Goal: Information Seeking & Learning: Learn about a topic

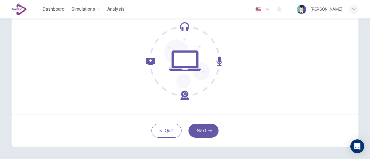
scroll to position [81, 0]
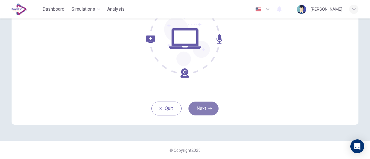
click at [204, 109] on button "Next" at bounding box center [204, 109] width 30 height 14
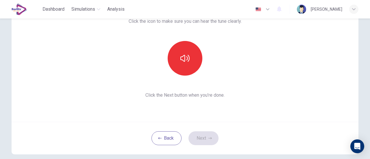
scroll to position [49, 0]
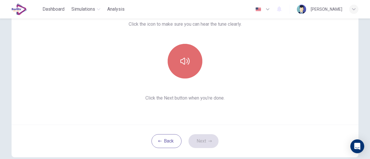
click at [182, 66] on button "button" at bounding box center [185, 61] width 35 height 35
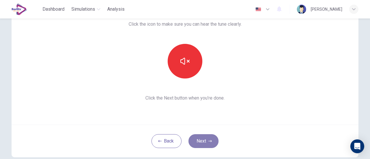
click at [205, 142] on button "Next" at bounding box center [204, 142] width 30 height 14
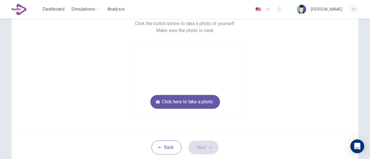
scroll to position [52, 0]
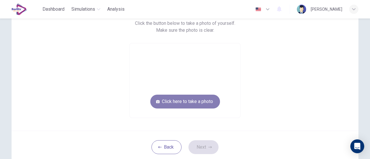
click at [204, 103] on button "Click here to take a photo" at bounding box center [185, 102] width 70 height 14
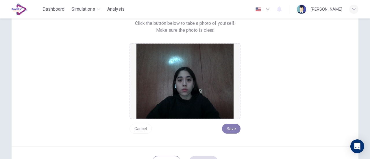
click at [227, 128] on button "Save" at bounding box center [231, 129] width 19 height 10
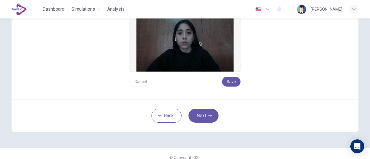
scroll to position [93, 0]
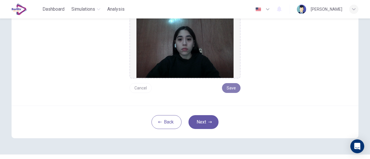
click at [231, 88] on button "Save" at bounding box center [231, 88] width 19 height 10
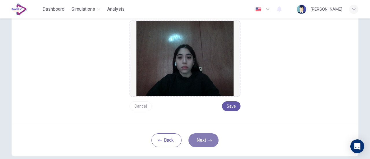
click at [201, 141] on button "Next" at bounding box center [204, 141] width 30 height 14
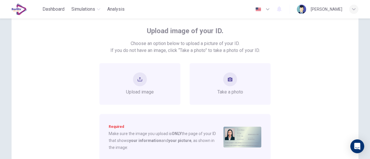
scroll to position [32, 0]
click at [227, 86] on div "Take a photo" at bounding box center [231, 83] width 26 height 23
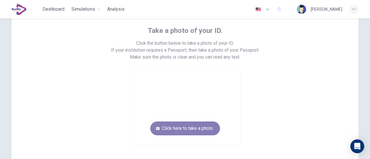
click at [205, 125] on button "Click here to take a photo" at bounding box center [185, 129] width 70 height 14
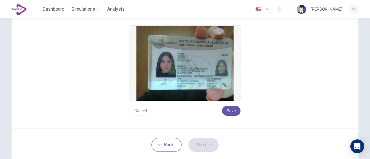
scroll to position [82, 0]
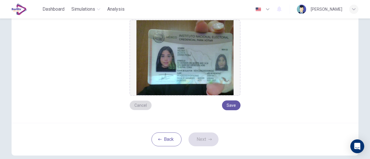
click at [145, 104] on button "Cancel" at bounding box center [141, 106] width 22 height 10
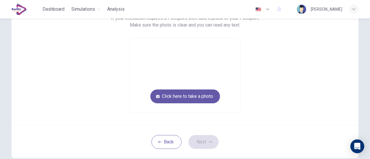
scroll to position [63, 0]
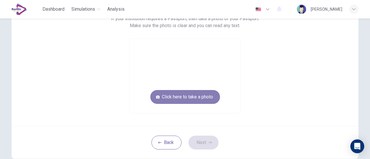
click at [206, 99] on button "Click here to take a photo" at bounding box center [185, 97] width 70 height 14
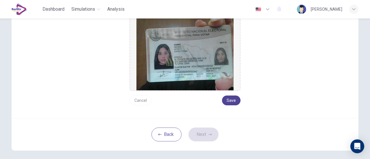
scroll to position [87, 0]
click at [230, 101] on button "Save" at bounding box center [231, 100] width 19 height 10
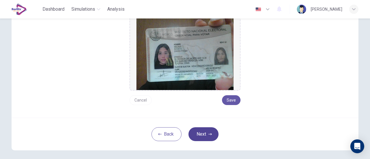
click at [202, 134] on button "Next" at bounding box center [204, 135] width 30 height 14
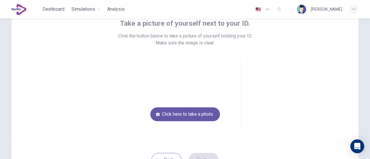
scroll to position [38, 0]
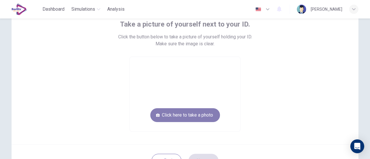
click at [178, 115] on button "Click here to take a photo" at bounding box center [185, 116] width 70 height 14
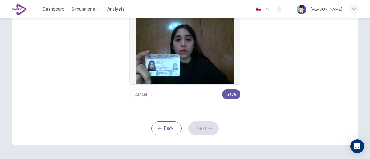
scroll to position [87, 0]
click at [234, 90] on button "Save" at bounding box center [231, 94] width 19 height 10
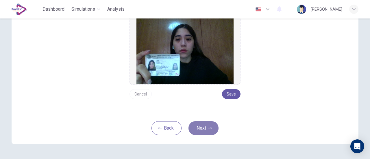
click at [201, 132] on button "Next" at bounding box center [204, 129] width 30 height 14
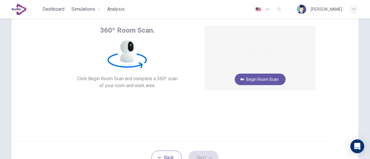
scroll to position [31, 0]
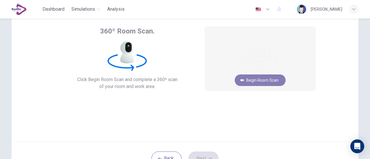
click at [270, 83] on button "Begin Room Scan" at bounding box center [260, 81] width 51 height 12
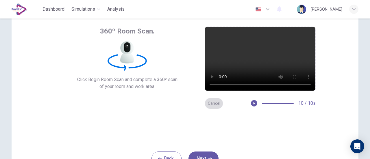
click at [216, 106] on button "Cancel" at bounding box center [214, 103] width 19 height 11
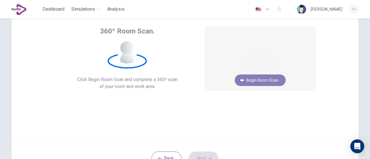
click at [271, 80] on button "Begin Room Scan" at bounding box center [260, 81] width 51 height 12
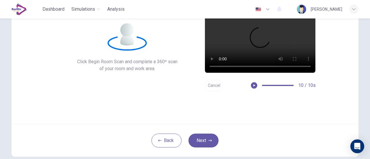
scroll to position [52, 0]
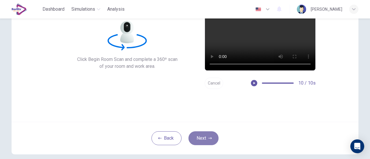
click at [201, 139] on button "Next" at bounding box center [204, 139] width 30 height 14
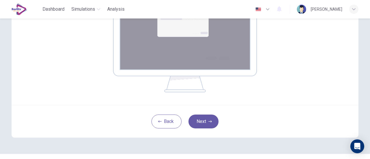
scroll to position [141, 0]
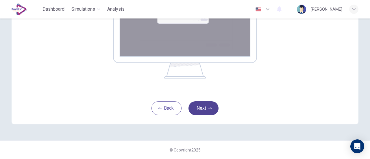
click at [214, 109] on button "Next" at bounding box center [204, 109] width 30 height 14
click at [205, 110] on button "Next" at bounding box center [204, 109] width 30 height 14
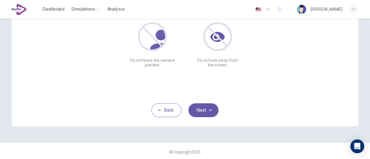
scroll to position [81, 0]
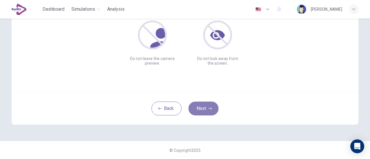
click at [209, 109] on icon "button" at bounding box center [210, 109] width 3 height 2
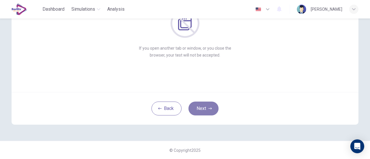
click at [203, 111] on button "Next" at bounding box center [204, 109] width 30 height 14
click at [204, 107] on button "Next" at bounding box center [204, 109] width 30 height 14
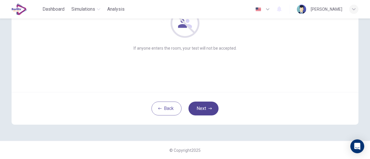
click at [212, 104] on button "Next" at bounding box center [204, 109] width 30 height 14
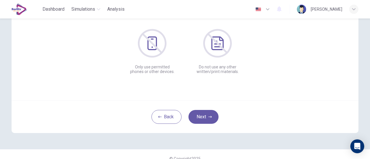
scroll to position [80, 0]
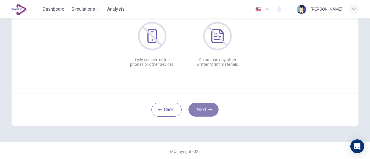
click at [205, 109] on button "Next" at bounding box center [204, 110] width 30 height 14
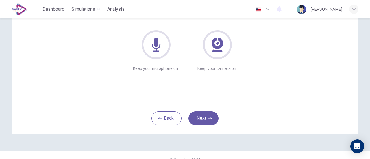
scroll to position [71, 0]
click at [210, 120] on icon "button" at bounding box center [210, 118] width 3 height 3
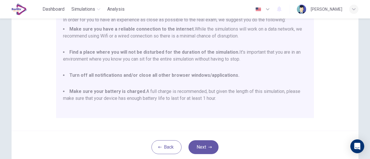
scroll to position [162, 0]
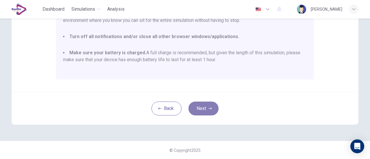
click at [213, 111] on button "Next" at bounding box center [204, 109] width 30 height 14
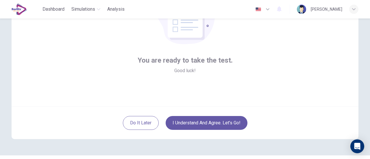
scroll to position [81, 0]
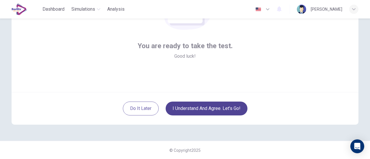
click at [222, 104] on button "I understand and agree. Let’s go!" at bounding box center [207, 109] width 82 height 14
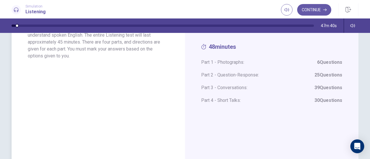
scroll to position [59, 0]
click at [319, 10] on button "Continue" at bounding box center [314, 10] width 34 height 12
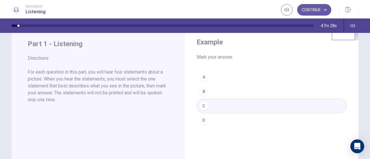
scroll to position [16, 0]
click at [315, 11] on button "Continue" at bounding box center [314, 10] width 34 height 12
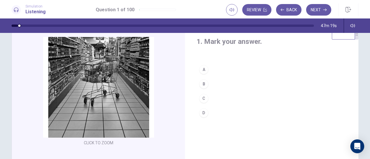
scroll to position [17, 0]
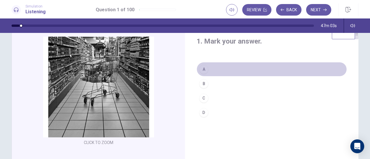
click at [203, 69] on div "A" at bounding box center [203, 69] width 9 height 9
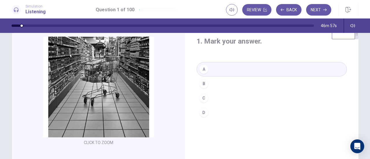
drag, startPoint x: 322, startPoint y: 10, endPoint x: 246, endPoint y: 87, distance: 108.0
click at [246, 87] on div "Simulation Listening Question 1 of 100 Review Back Next Question 1 of 100 Revie…" at bounding box center [185, 79] width 370 height 159
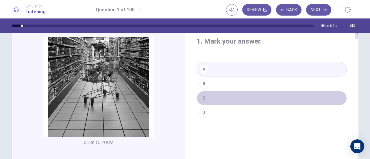
click at [203, 99] on div "C" at bounding box center [203, 98] width 9 height 9
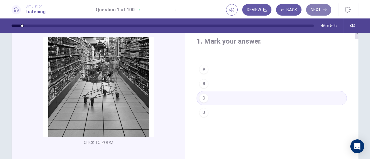
click at [319, 10] on button "Next" at bounding box center [318, 10] width 25 height 12
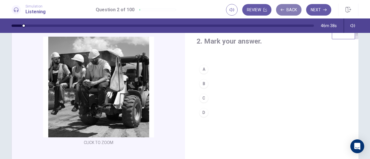
click at [292, 12] on button "Back" at bounding box center [288, 10] width 25 height 12
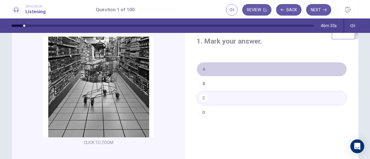
click at [219, 67] on button "A" at bounding box center [272, 69] width 150 height 14
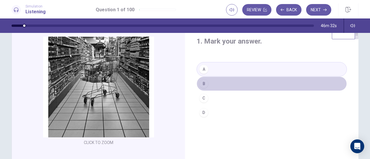
click at [210, 85] on button "B" at bounding box center [272, 84] width 150 height 14
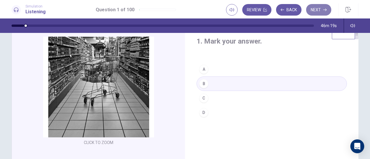
click at [321, 12] on button "Next" at bounding box center [318, 10] width 25 height 12
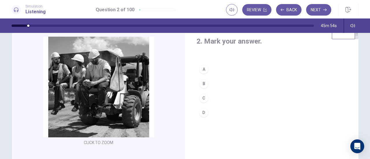
click at [212, 111] on button "D" at bounding box center [272, 113] width 150 height 14
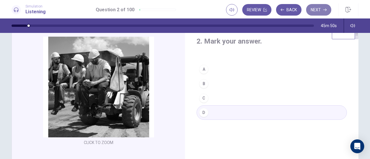
click at [322, 9] on button "Next" at bounding box center [318, 10] width 25 height 12
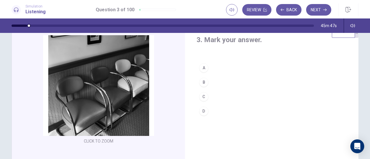
scroll to position [19, 0]
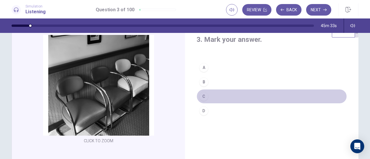
click at [215, 96] on button "C" at bounding box center [272, 96] width 150 height 14
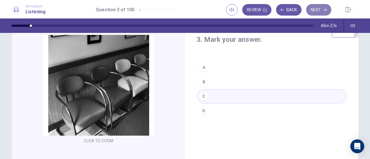
click at [318, 10] on button "Next" at bounding box center [318, 10] width 25 height 12
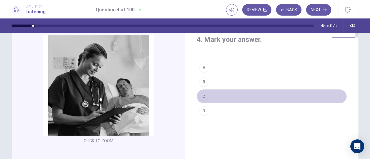
click at [212, 98] on button "C" at bounding box center [272, 96] width 150 height 14
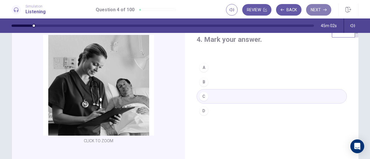
click at [319, 12] on button "Next" at bounding box center [318, 10] width 25 height 12
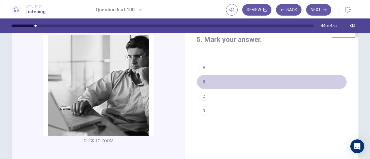
click at [225, 82] on button "B" at bounding box center [272, 82] width 150 height 14
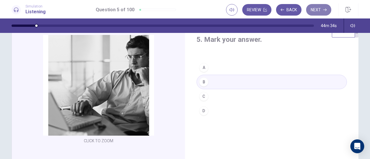
click at [319, 13] on button "Next" at bounding box center [318, 10] width 25 height 12
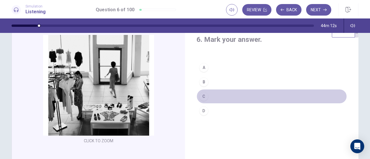
click at [212, 97] on button "C" at bounding box center [272, 96] width 150 height 14
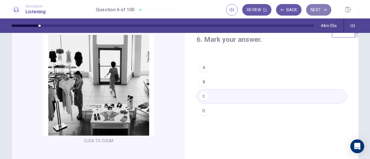
click at [321, 8] on button "Next" at bounding box center [318, 10] width 25 height 12
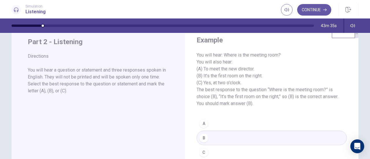
scroll to position [18, 0]
click at [314, 11] on button "Continue" at bounding box center [314, 10] width 34 height 12
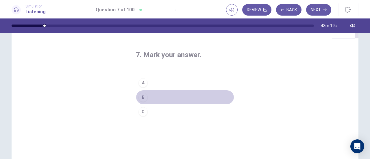
click at [159, 98] on button "B" at bounding box center [185, 97] width 98 height 14
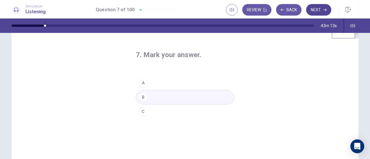
click at [320, 9] on button "Next" at bounding box center [318, 10] width 25 height 12
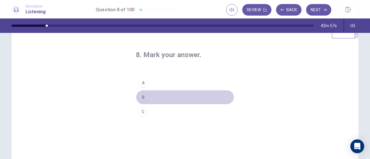
click at [175, 99] on button "B" at bounding box center [185, 97] width 98 height 14
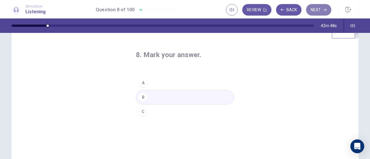
click at [321, 9] on button "Next" at bounding box center [318, 10] width 25 height 12
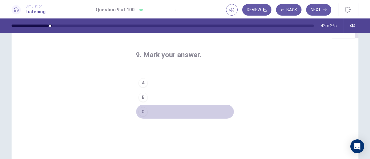
click at [156, 111] on button "C" at bounding box center [185, 112] width 98 height 14
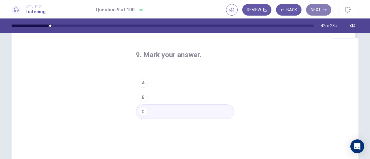
click at [320, 11] on button "Next" at bounding box center [318, 10] width 25 height 12
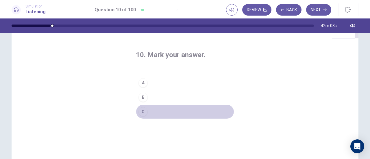
click at [156, 112] on button "C" at bounding box center [185, 112] width 98 height 14
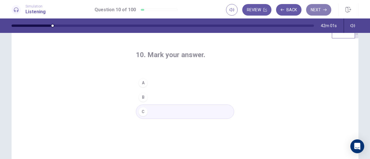
click at [319, 10] on button "Next" at bounding box center [318, 10] width 25 height 12
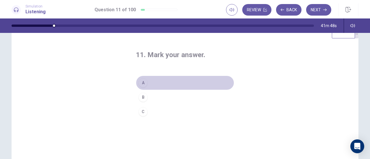
click at [170, 81] on button "A" at bounding box center [185, 83] width 98 height 14
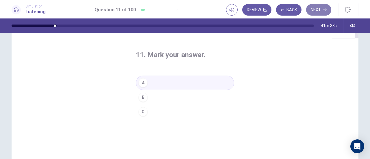
click at [317, 8] on button "Next" at bounding box center [318, 10] width 25 height 12
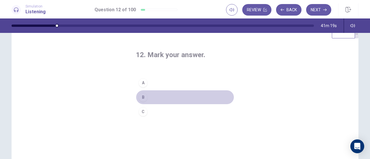
click at [163, 96] on button "B" at bounding box center [185, 97] width 98 height 14
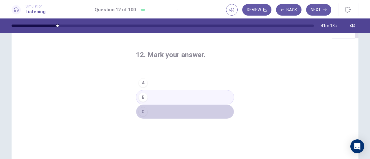
click at [157, 112] on button "C" at bounding box center [185, 112] width 98 height 14
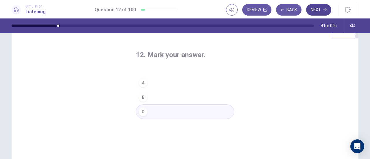
click at [315, 10] on button "Next" at bounding box center [318, 10] width 25 height 12
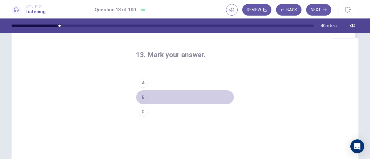
click at [151, 98] on button "B" at bounding box center [185, 97] width 98 height 14
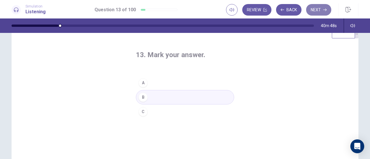
click at [318, 5] on button "Next" at bounding box center [318, 10] width 25 height 12
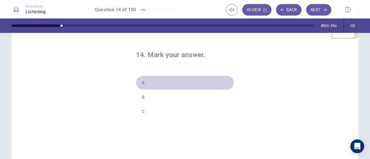
click at [168, 81] on button "A" at bounding box center [185, 83] width 98 height 14
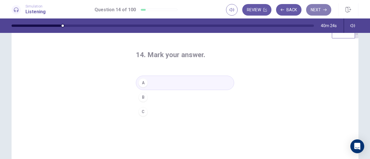
click at [317, 8] on button "Next" at bounding box center [318, 10] width 25 height 12
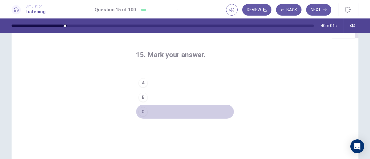
click at [157, 112] on button "C" at bounding box center [185, 112] width 98 height 14
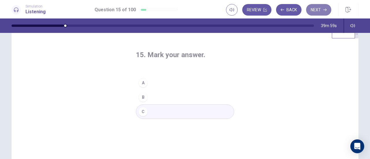
click at [316, 7] on button "Next" at bounding box center [318, 10] width 25 height 12
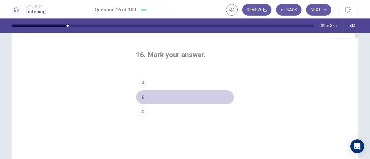
click at [166, 95] on button "B" at bounding box center [185, 97] width 98 height 14
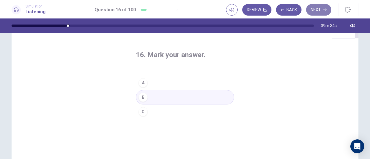
click at [321, 8] on button "Next" at bounding box center [318, 10] width 25 height 12
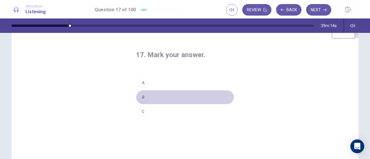
click at [156, 97] on button "B" at bounding box center [185, 97] width 98 height 14
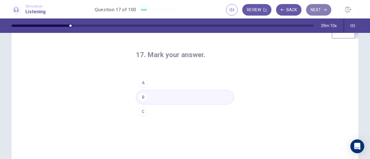
click at [318, 12] on button "Next" at bounding box center [318, 10] width 25 height 12
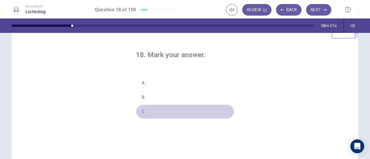
click at [157, 112] on button "C" at bounding box center [185, 112] width 98 height 14
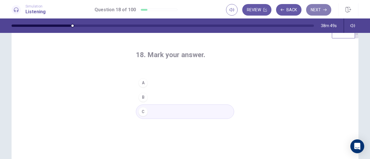
click at [317, 11] on button "Next" at bounding box center [318, 10] width 25 height 12
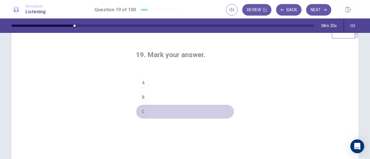
click at [159, 112] on button "C" at bounding box center [185, 112] width 98 height 14
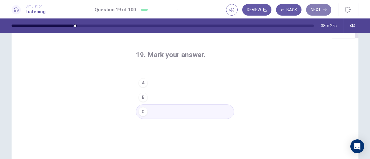
click at [315, 12] on button "Next" at bounding box center [318, 10] width 25 height 12
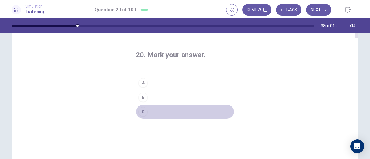
click at [154, 112] on button "C" at bounding box center [185, 112] width 98 height 14
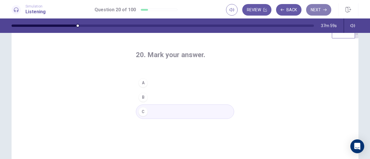
click at [317, 9] on button "Next" at bounding box center [318, 10] width 25 height 12
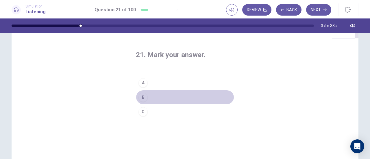
click at [161, 97] on button "B" at bounding box center [185, 97] width 98 height 14
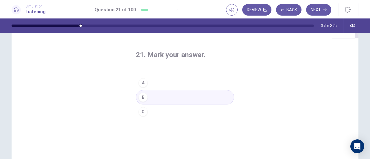
click at [212, 78] on button "A" at bounding box center [185, 83] width 98 height 14
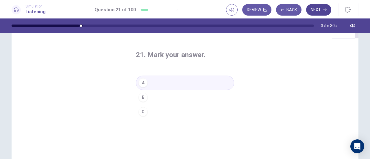
click at [325, 9] on icon "button" at bounding box center [325, 9] width 3 height 3
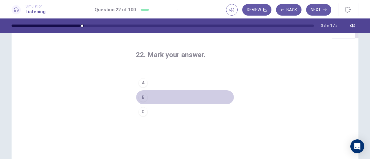
click at [152, 100] on button "B" at bounding box center [185, 97] width 98 height 14
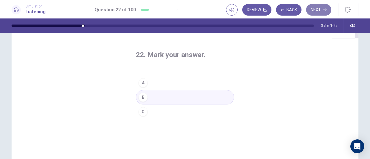
click at [321, 8] on button "Next" at bounding box center [318, 10] width 25 height 12
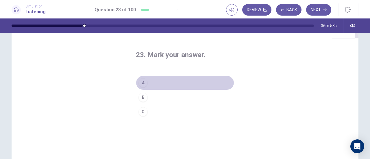
click at [164, 82] on button "A" at bounding box center [185, 83] width 98 height 14
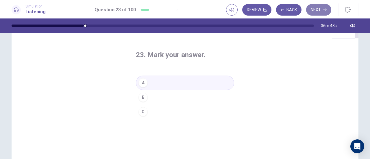
click at [319, 10] on button "Next" at bounding box center [318, 10] width 25 height 12
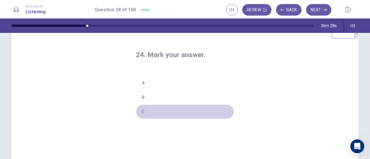
click at [158, 112] on button "C" at bounding box center [185, 112] width 98 height 14
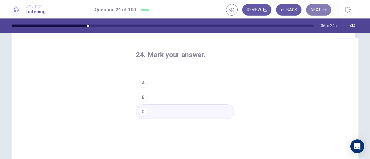
click at [316, 6] on button "Next" at bounding box center [318, 10] width 25 height 12
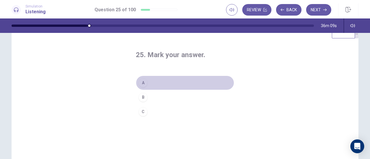
click at [180, 81] on button "A" at bounding box center [185, 83] width 98 height 14
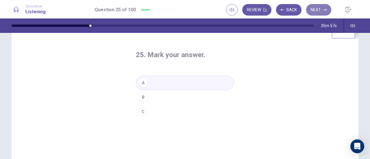
click at [321, 13] on button "Next" at bounding box center [318, 10] width 25 height 12
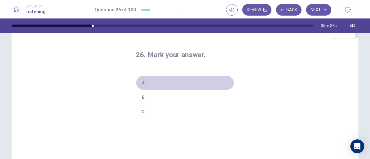
click at [166, 81] on button "A" at bounding box center [185, 83] width 98 height 14
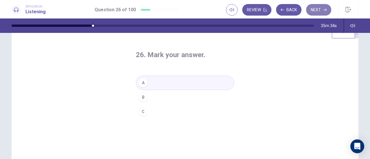
click at [317, 9] on button "Next" at bounding box center [318, 10] width 25 height 12
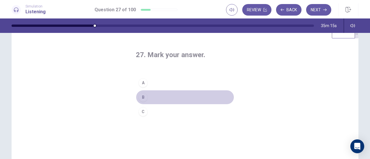
click at [161, 97] on button "B" at bounding box center [185, 97] width 98 height 14
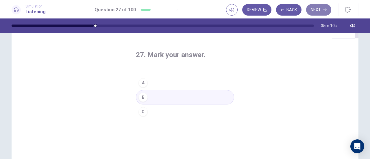
click at [322, 8] on button "Next" at bounding box center [318, 10] width 25 height 12
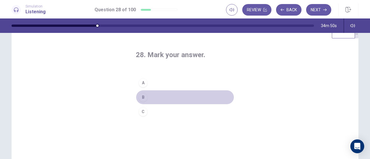
click at [166, 96] on button "B" at bounding box center [185, 97] width 98 height 14
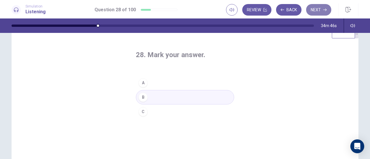
click at [317, 10] on button "Next" at bounding box center [318, 10] width 25 height 12
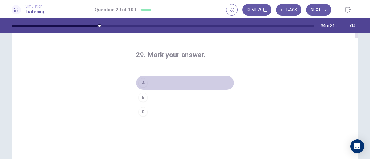
click at [171, 81] on button "A" at bounding box center [185, 83] width 98 height 14
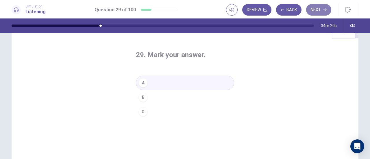
click at [321, 9] on button "Next" at bounding box center [318, 10] width 25 height 12
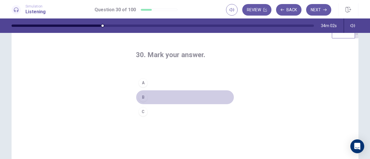
click at [161, 95] on button "B" at bounding box center [185, 97] width 98 height 14
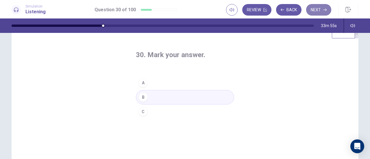
click at [320, 11] on button "Next" at bounding box center [318, 10] width 25 height 12
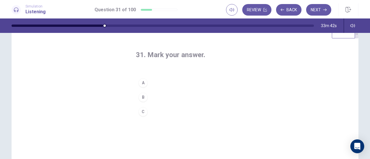
click at [161, 81] on button "A" at bounding box center [185, 83] width 98 height 14
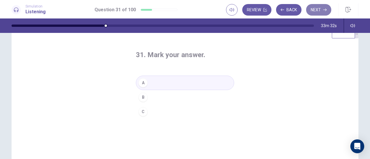
click at [317, 8] on button "Next" at bounding box center [318, 10] width 25 height 12
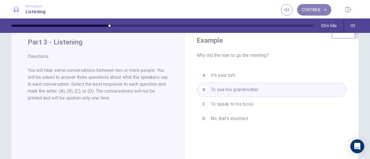
click at [315, 9] on button "Continue" at bounding box center [314, 10] width 34 height 12
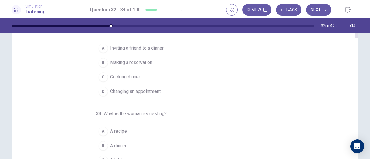
scroll to position [0, 0]
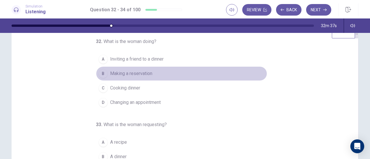
click at [103, 74] on div "B" at bounding box center [103, 73] width 9 height 9
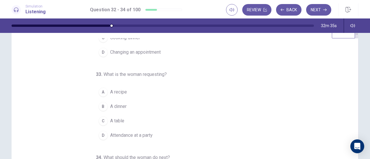
scroll to position [58, 0]
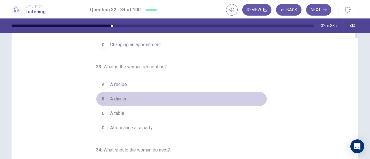
click at [102, 97] on div "B" at bounding box center [103, 99] width 9 height 9
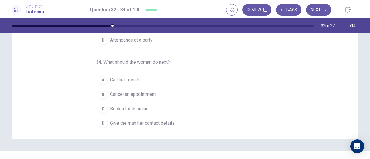
scroll to position [82, 0]
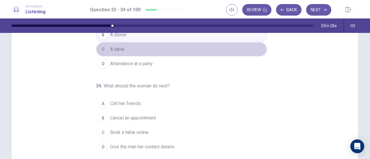
click at [102, 47] on div "C" at bounding box center [103, 49] width 9 height 9
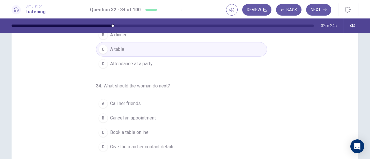
scroll to position [92, 0]
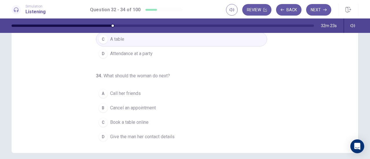
click at [130, 91] on span "Call her friends" at bounding box center [125, 93] width 31 height 7
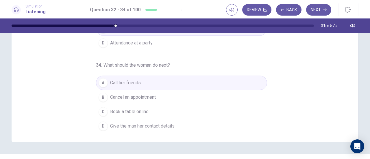
scroll to position [103, 0]
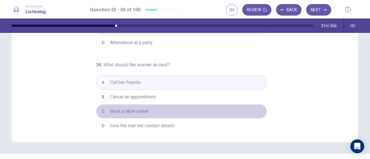
click at [142, 110] on span "Book a table online" at bounding box center [129, 111] width 38 height 7
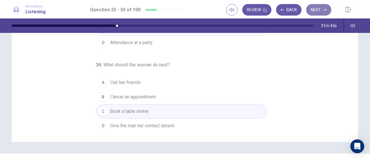
click at [321, 11] on button "Next" at bounding box center [318, 10] width 25 height 12
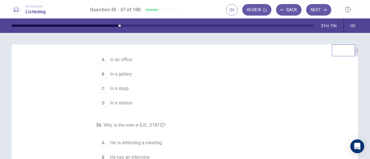
scroll to position [0, 0]
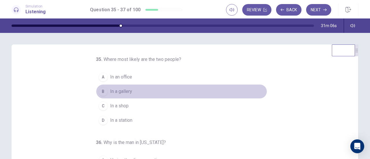
click at [111, 91] on span "In a gallery" at bounding box center [121, 91] width 22 height 7
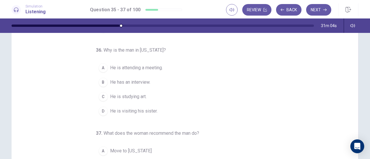
scroll to position [35, 0]
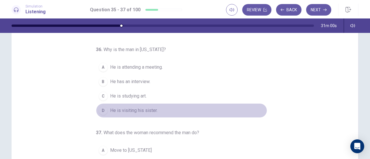
click at [143, 109] on span "He is visiting his sister." at bounding box center [133, 110] width 47 height 7
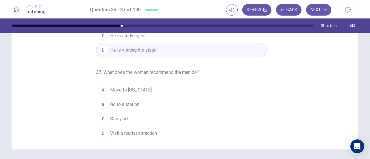
scroll to position [96, 0]
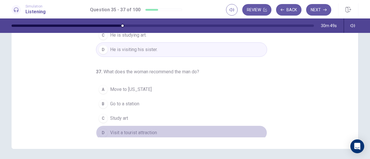
click at [112, 130] on span "Visit a tourist attraction" at bounding box center [133, 133] width 47 height 7
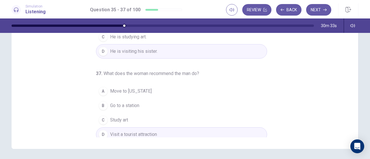
scroll to position [58, 0]
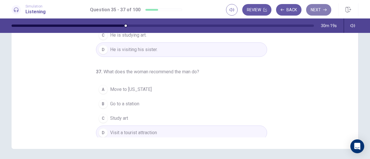
click at [322, 9] on button "Next" at bounding box center [318, 10] width 25 height 12
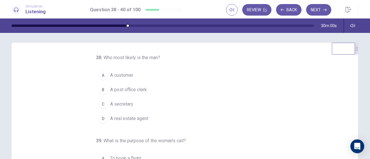
scroll to position [0, 0]
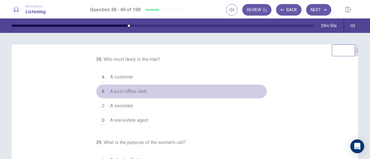
click at [135, 90] on span "A post office clerk" at bounding box center [128, 91] width 37 height 7
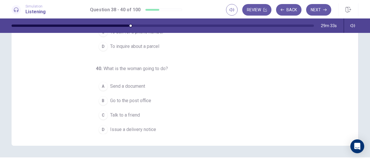
scroll to position [100, 0]
click at [131, 112] on span "Talk to a friend" at bounding box center [125, 115] width 30 height 7
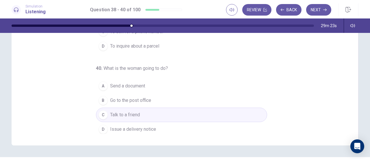
scroll to position [0, 0]
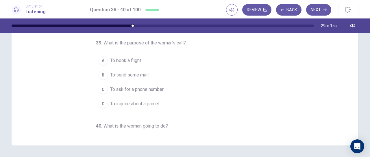
click at [154, 106] on button "D To inquire about a parcel" at bounding box center [181, 104] width 171 height 14
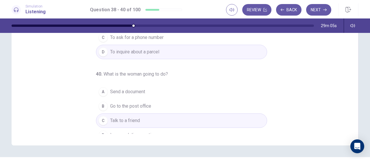
scroll to position [58, 0]
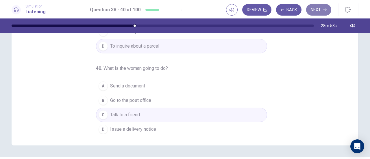
click at [319, 9] on button "Next" at bounding box center [318, 10] width 25 height 12
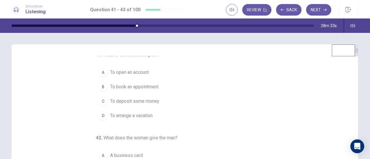
scroll to position [0, 0]
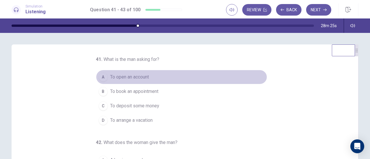
click at [133, 77] on span "To open an account" at bounding box center [129, 77] width 39 height 7
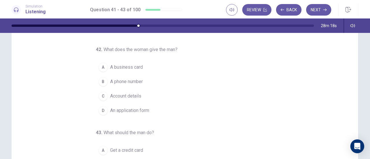
scroll to position [36, 0]
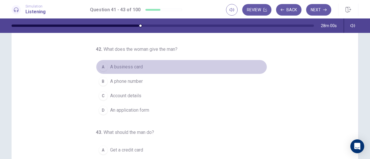
click at [137, 68] on span "A business card" at bounding box center [126, 67] width 33 height 7
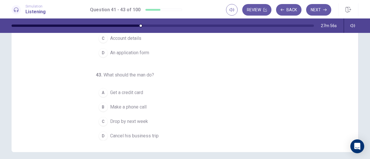
scroll to position [93, 0]
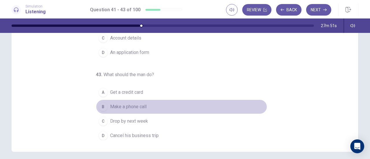
click at [137, 108] on span "Make a phone call" at bounding box center [128, 107] width 36 height 7
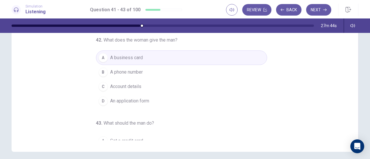
scroll to position [10, 0]
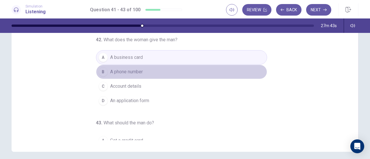
click at [159, 71] on button "B A phone number" at bounding box center [181, 72] width 171 height 14
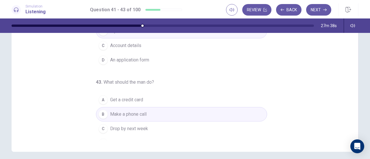
scroll to position [58, 0]
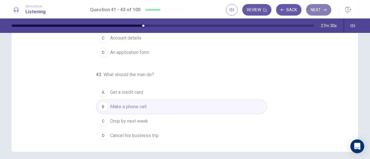
click at [319, 9] on button "Next" at bounding box center [318, 10] width 25 height 12
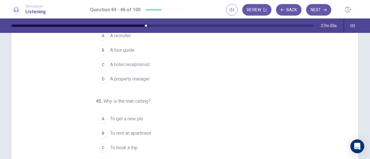
scroll to position [0, 0]
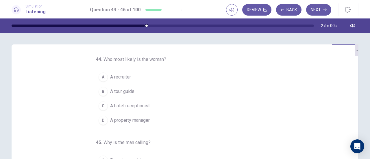
click at [144, 106] on span "A hotel receptionist" at bounding box center [130, 106] width 40 height 7
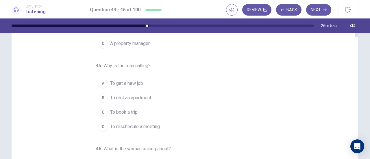
scroll to position [20, 0]
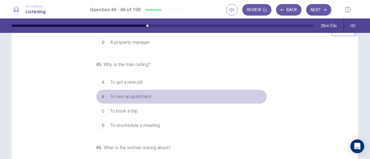
click at [145, 93] on span "To rent an apartment" at bounding box center [130, 96] width 41 height 7
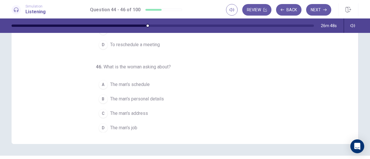
scroll to position [102, 0]
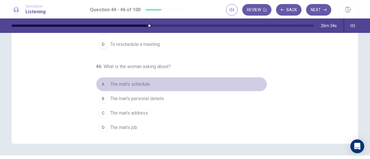
click at [143, 81] on span "The man's schedule" at bounding box center [130, 84] width 40 height 7
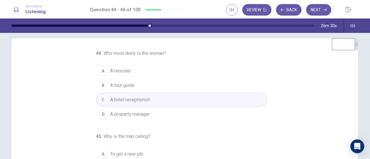
scroll to position [7, 0]
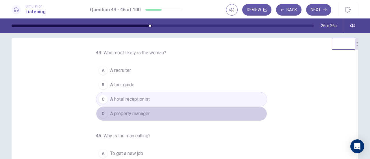
click at [149, 115] on button "D A property manager" at bounding box center [181, 114] width 171 height 14
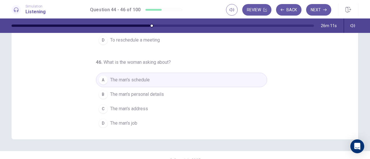
scroll to position [105, 0]
click at [323, 9] on button "Next" at bounding box center [318, 10] width 25 height 12
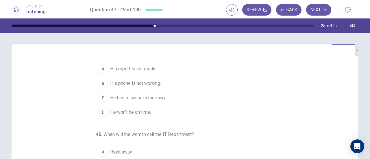
scroll to position [0, 0]
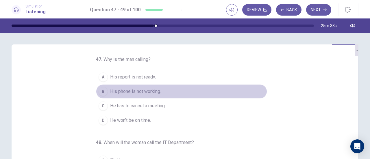
click at [144, 91] on span "His phone is not working." at bounding box center [135, 91] width 51 height 7
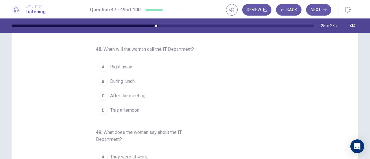
scroll to position [29, 0]
click at [128, 66] on span "Right away" at bounding box center [121, 66] width 22 height 7
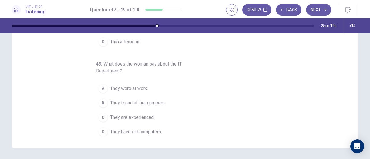
scroll to position [97, 0]
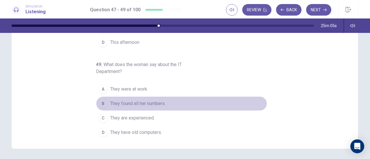
click at [158, 102] on span "They found all her numbers." at bounding box center [138, 103] width 56 height 7
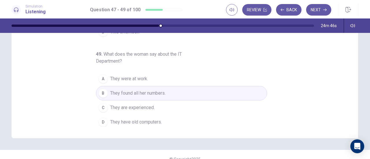
scroll to position [107, 0]
click at [319, 10] on button "Next" at bounding box center [318, 10] width 25 height 12
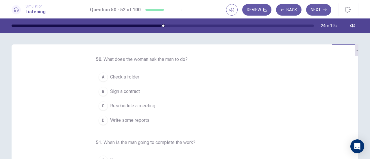
scroll to position [0, 0]
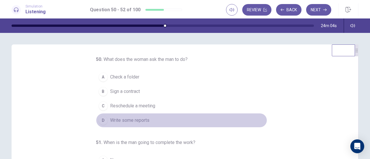
click at [144, 118] on span "Write some reports" at bounding box center [129, 120] width 39 height 7
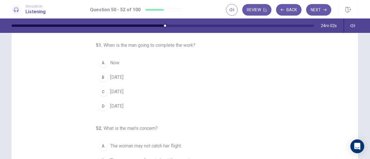
scroll to position [41, 0]
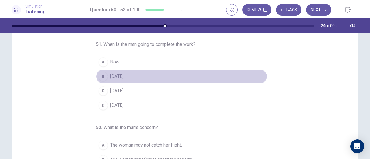
click at [120, 76] on span "Thursday" at bounding box center [116, 76] width 13 height 7
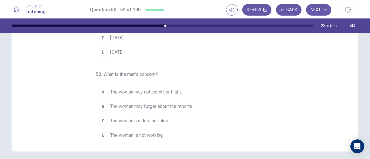
scroll to position [98, 0]
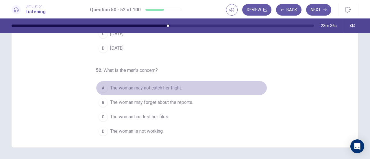
click at [181, 87] on span "The woman may not catch her flight." at bounding box center [146, 88] width 72 height 7
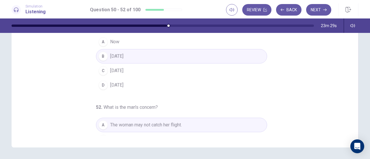
scroll to position [58, 0]
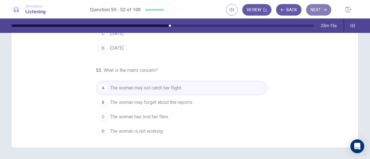
click at [316, 8] on button "Next" at bounding box center [318, 10] width 25 height 12
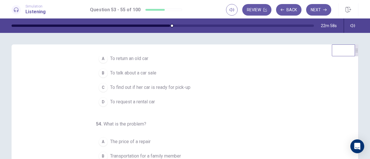
scroll to position [0, 0]
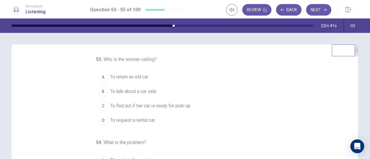
click at [166, 112] on button "C To find out if her car is ready for pick-up" at bounding box center [181, 106] width 171 height 14
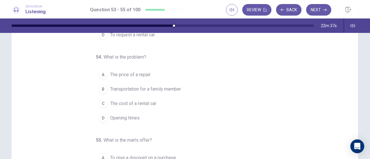
scroll to position [32, 0]
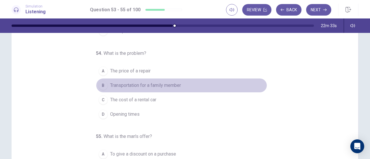
click at [162, 85] on span "Transportation for a family member" at bounding box center [145, 85] width 71 height 7
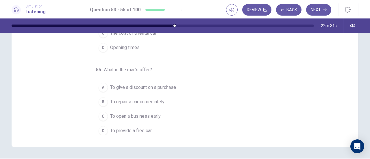
scroll to position [99, 0]
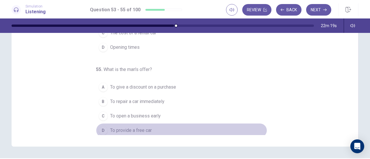
click at [145, 128] on span "To provide a free car" at bounding box center [131, 130] width 42 height 7
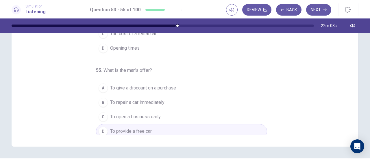
scroll to position [58, 0]
click at [315, 10] on button "Next" at bounding box center [318, 10] width 25 height 12
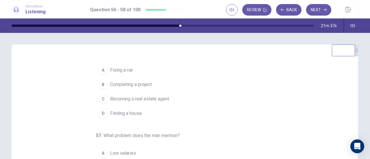
scroll to position [0, 0]
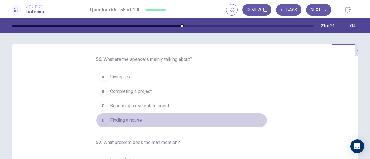
click at [124, 120] on span "Finding a house" at bounding box center [126, 120] width 32 height 7
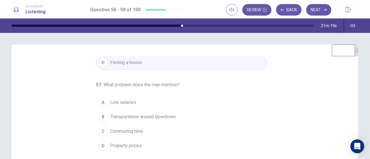
scroll to position [14, 0]
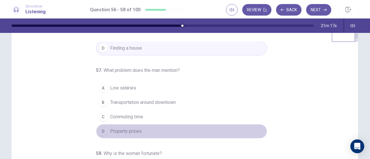
click at [129, 129] on span "Property prices" at bounding box center [126, 131] width 32 height 7
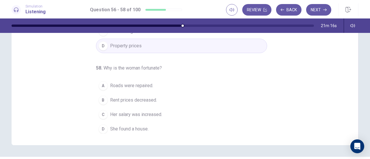
scroll to position [101, 0]
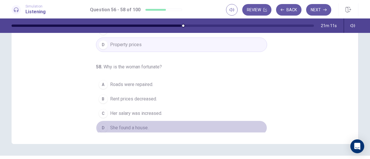
click at [137, 127] on span "She found a house." at bounding box center [129, 128] width 38 height 7
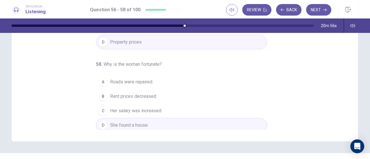
scroll to position [104, 0]
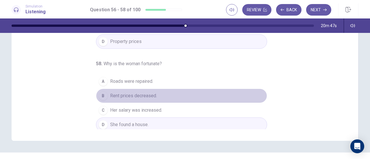
click at [158, 95] on button "B Rent prices decreased." at bounding box center [181, 96] width 171 height 14
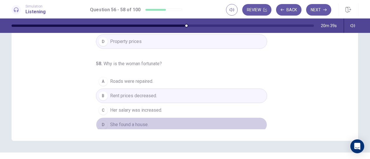
click at [160, 122] on button "D She found a house." at bounding box center [181, 125] width 171 height 14
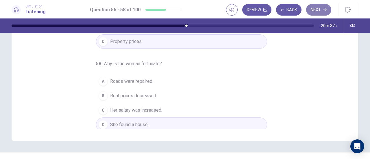
click at [320, 11] on button "Next" at bounding box center [318, 10] width 25 height 12
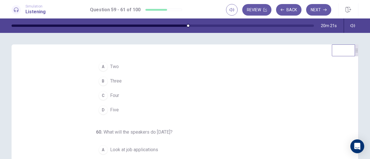
scroll to position [0, 0]
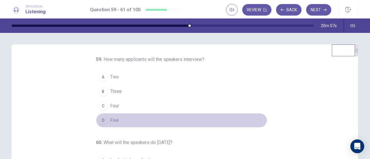
click at [103, 120] on div "D" at bounding box center [103, 120] width 9 height 9
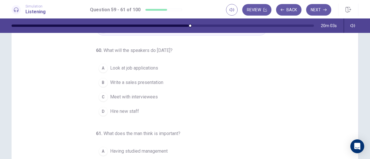
scroll to position [35, 0]
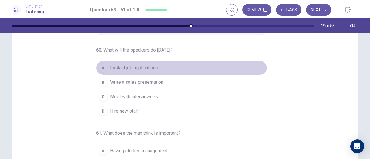
click at [148, 65] on span "Look at job applications" at bounding box center [134, 68] width 48 height 7
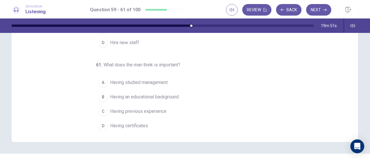
scroll to position [104, 0]
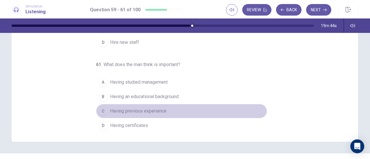
click at [161, 111] on span "Having previous experience" at bounding box center [138, 111] width 56 height 7
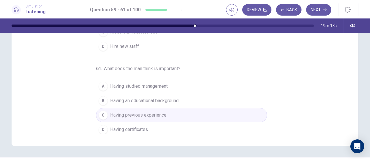
scroll to position [98, 0]
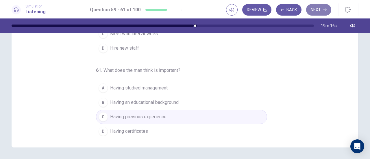
click at [321, 8] on button "Next" at bounding box center [318, 10] width 25 height 12
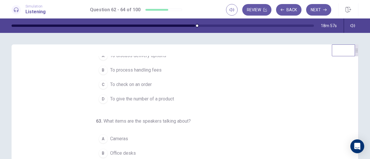
scroll to position [0, 0]
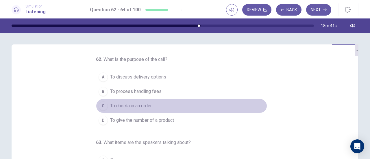
click at [145, 106] on span "To check on an order" at bounding box center [131, 106] width 42 height 7
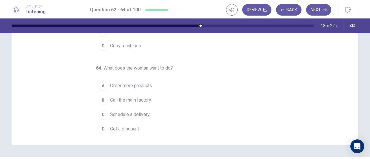
scroll to position [100, 0]
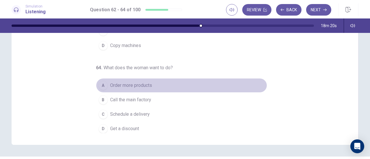
click at [137, 84] on span "Order more products" at bounding box center [131, 85] width 42 height 7
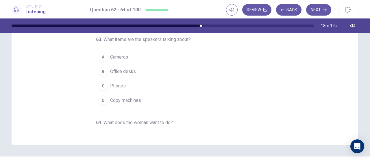
scroll to position [0, 0]
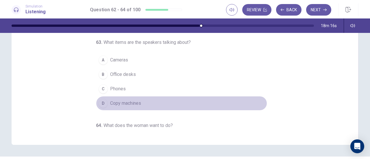
click at [128, 103] on span "Copy machines" at bounding box center [125, 103] width 31 height 7
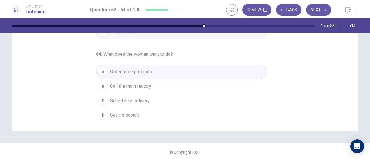
scroll to position [114, 0]
click at [315, 8] on button "Next" at bounding box center [318, 10] width 25 height 12
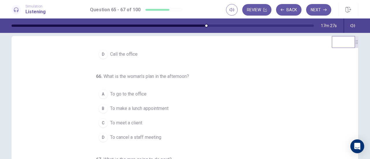
scroll to position [0, 0]
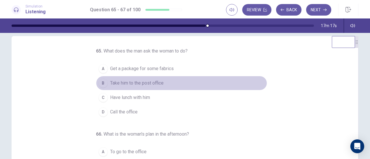
click at [161, 83] on span "Take him to the post office" at bounding box center [137, 83] width 54 height 7
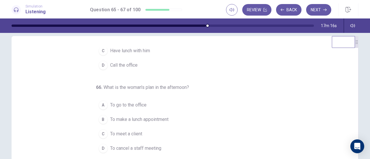
scroll to position [58, 0]
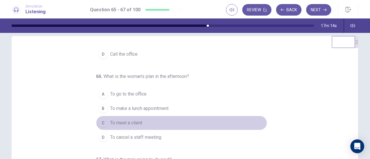
click at [134, 122] on span "To meet a client" at bounding box center [126, 123] width 32 height 7
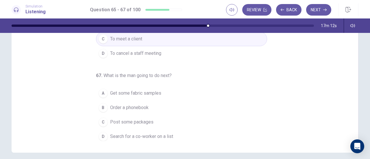
scroll to position [101, 0]
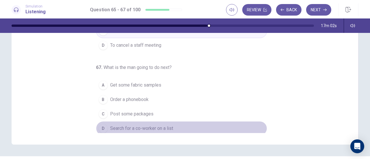
click at [146, 129] on span "Search for a co-worker on a list" at bounding box center [141, 128] width 63 height 7
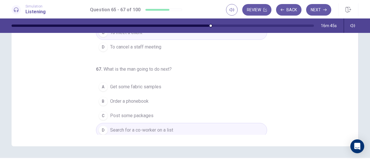
scroll to position [102, 0]
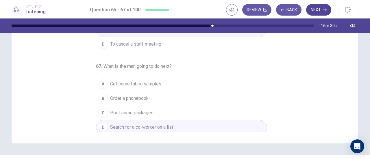
click at [317, 12] on button "Next" at bounding box center [318, 10] width 25 height 12
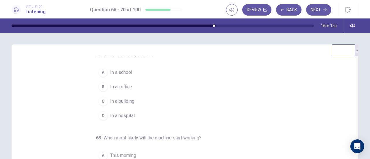
scroll to position [0, 0]
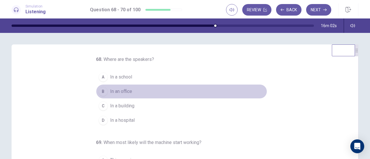
click at [124, 93] on span "In an office" at bounding box center [121, 91] width 22 height 7
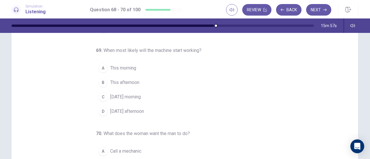
scroll to position [35, 0]
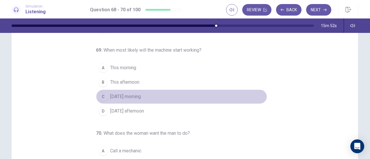
click at [135, 96] on span "Tomorrow morning" at bounding box center [125, 96] width 31 height 7
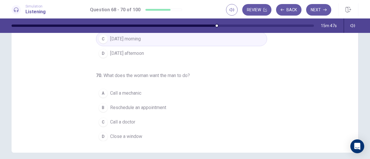
scroll to position [94, 0]
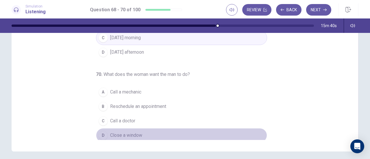
click at [128, 132] on span "Close a window" at bounding box center [126, 135] width 32 height 7
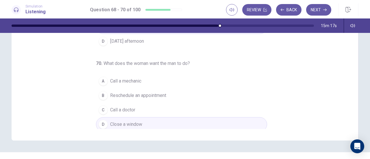
scroll to position [105, 0]
click at [319, 8] on button "Next" at bounding box center [318, 10] width 25 height 12
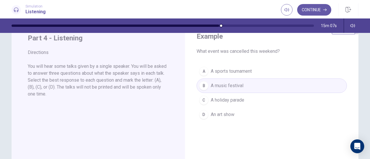
scroll to position [0, 0]
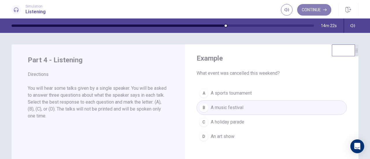
click at [311, 8] on button "Continue" at bounding box center [314, 10] width 34 height 12
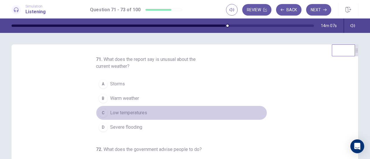
click at [142, 112] on span "Low temperatures" at bounding box center [128, 113] width 37 height 7
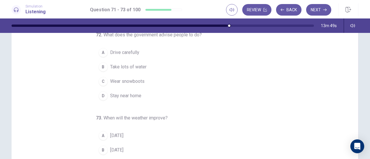
scroll to position [52, 0]
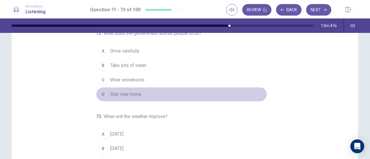
click at [139, 92] on span "Stay near home" at bounding box center [125, 94] width 31 height 7
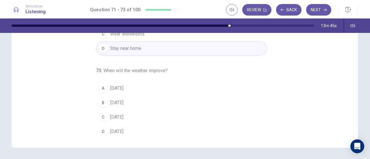
scroll to position [98, 0]
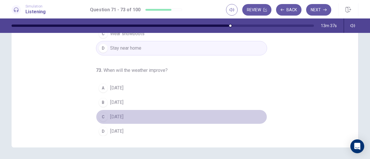
click at [124, 115] on span "On Sunday" at bounding box center [116, 117] width 13 height 7
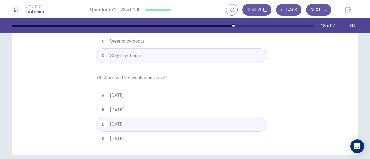
scroll to position [99, 0]
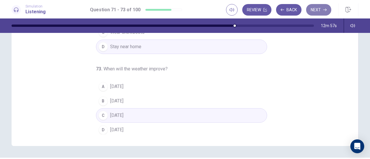
click at [321, 9] on button "Next" at bounding box center [318, 10] width 25 height 12
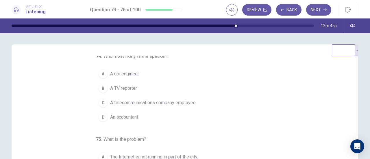
scroll to position [0, 0]
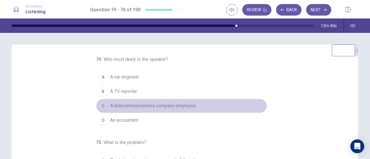
click at [133, 109] on span "A telecommunications company employee" at bounding box center [153, 106] width 86 height 7
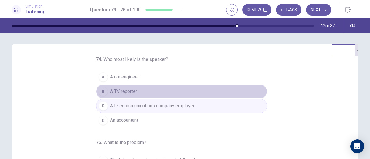
click at [144, 88] on button "B A TV reporter" at bounding box center [181, 91] width 171 height 14
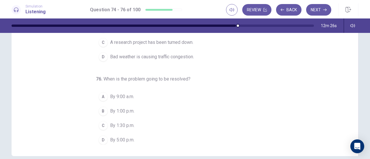
scroll to position [94, 0]
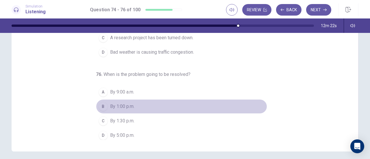
click at [102, 105] on div "B" at bounding box center [103, 106] width 9 height 9
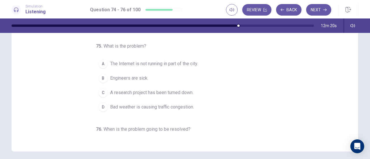
scroll to position [2, 0]
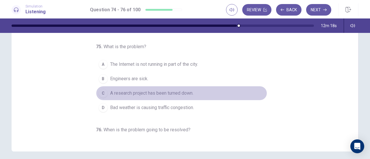
click at [185, 91] on span "A research project has been turned down." at bounding box center [151, 93] width 83 height 7
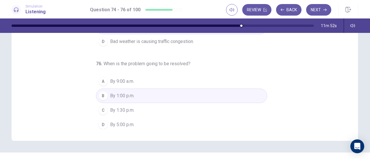
scroll to position [105, 0]
click at [321, 12] on button "Next" at bounding box center [318, 10] width 25 height 12
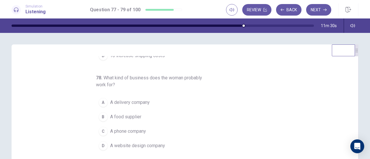
scroll to position [0, 0]
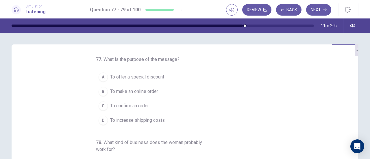
click at [139, 104] on span "To confirm an order" at bounding box center [129, 106] width 39 height 7
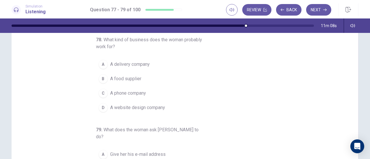
scroll to position [38, 0]
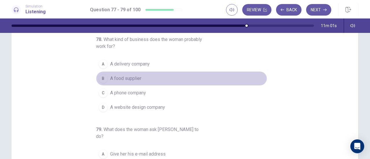
click at [142, 78] on button "B A food supplier" at bounding box center [181, 78] width 171 height 14
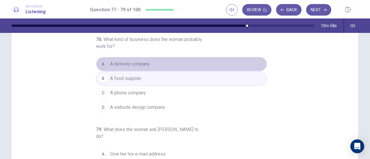
click at [149, 65] on button "A A delivery company" at bounding box center [181, 64] width 171 height 14
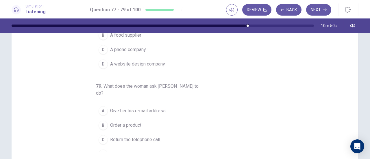
scroll to position [107, 0]
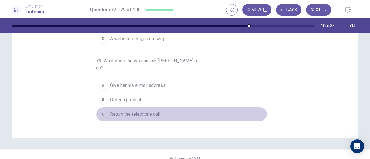
click at [156, 111] on span "Return the telephone call" at bounding box center [135, 114] width 50 height 7
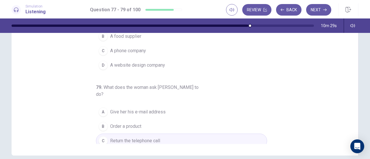
scroll to position [65, 0]
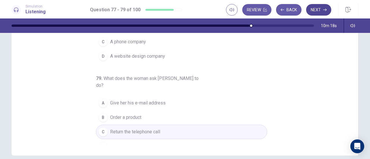
click at [315, 12] on button "Next" at bounding box center [318, 10] width 25 height 12
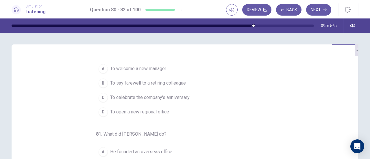
scroll to position [9, 0]
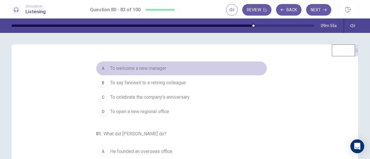
click at [155, 67] on span "To welcome a new manager" at bounding box center [138, 68] width 56 height 7
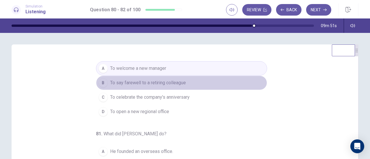
click at [173, 83] on span "To say farewell to a retiring colleague" at bounding box center [148, 83] width 76 height 7
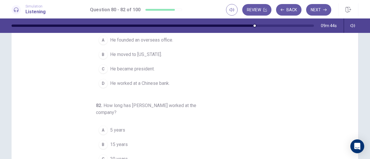
scroll to position [58, 0]
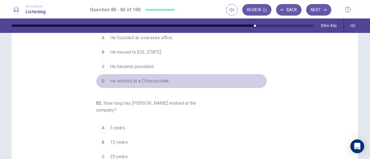
click at [157, 79] on span "He worked at a Chinese bank." at bounding box center [140, 81] width 60 height 7
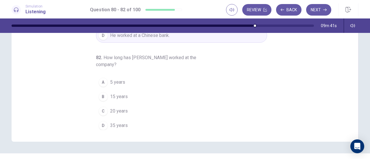
scroll to position [104, 0]
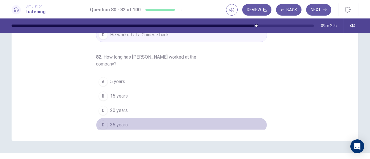
click at [102, 124] on div "D" at bounding box center [103, 125] width 9 height 9
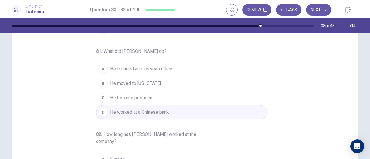
scroll to position [65, 0]
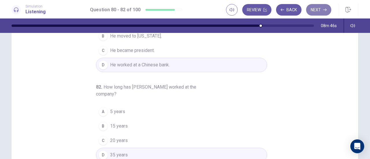
click at [316, 12] on button "Next" at bounding box center [318, 10] width 25 height 12
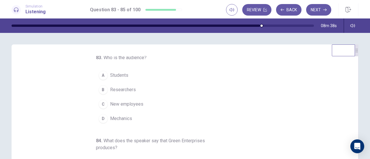
scroll to position [2, 0]
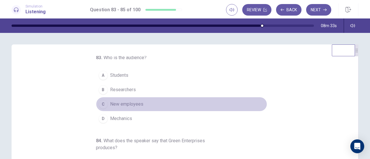
click at [139, 105] on span "New employees" at bounding box center [126, 104] width 33 height 7
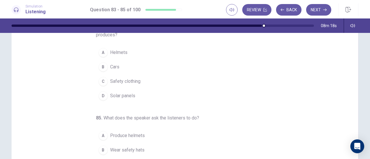
scroll to position [51, 0]
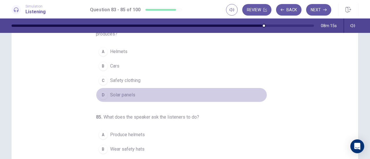
click at [127, 92] on span "Solar panels" at bounding box center [122, 95] width 25 height 7
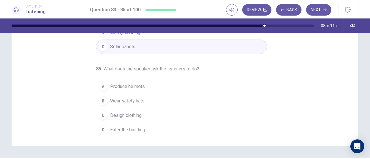
scroll to position [99, 0]
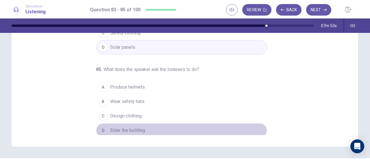
click at [116, 131] on span "Enter the building" at bounding box center [127, 130] width 35 height 7
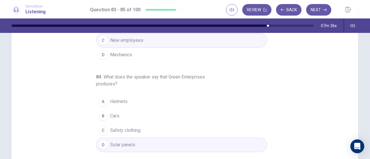
scroll to position [0, 0]
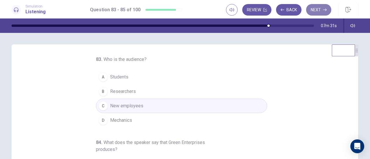
click at [317, 10] on button "Next" at bounding box center [318, 10] width 25 height 12
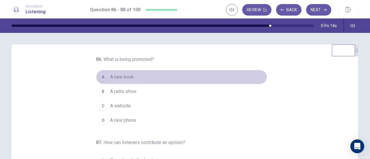
click at [138, 77] on button "A A new book" at bounding box center [181, 77] width 171 height 14
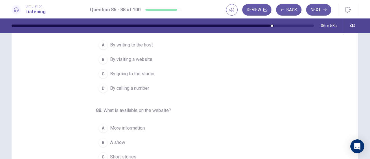
scroll to position [58, 0]
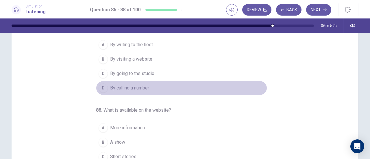
click at [148, 84] on button "D By calling a number" at bounding box center [181, 88] width 171 height 14
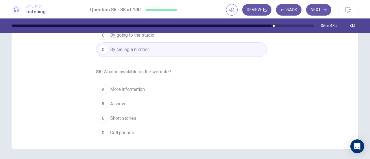
scroll to position [99, 0]
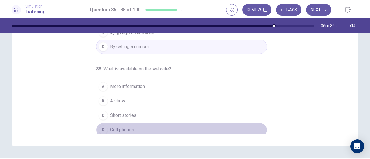
click at [117, 127] on span "Cell phones" at bounding box center [122, 130] width 24 height 7
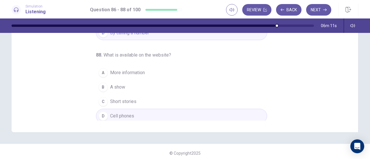
scroll to position [116, 0]
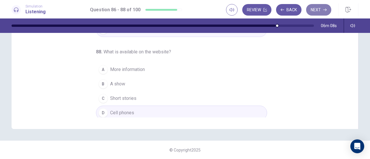
click at [317, 8] on button "Next" at bounding box center [318, 10] width 25 height 12
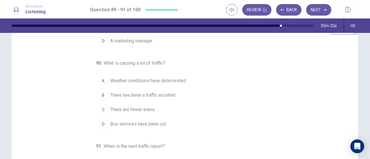
scroll to position [22, 0]
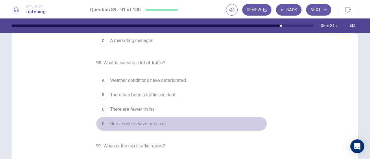
click at [150, 125] on span "Bus services have been cut." at bounding box center [138, 124] width 57 height 7
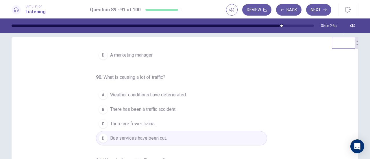
scroll to position [0, 0]
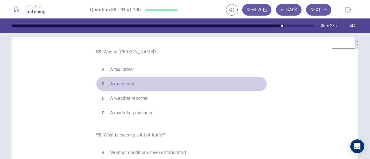
click at [124, 84] on span "A radio host" at bounding box center [122, 84] width 24 height 7
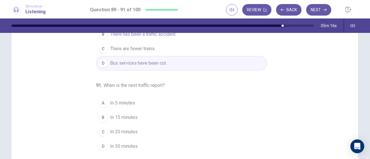
scroll to position [103, 0]
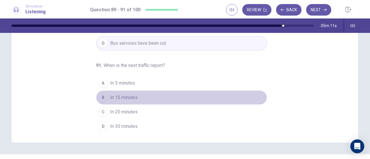
click at [133, 94] on span "In 15 minutes" at bounding box center [123, 97] width 27 height 7
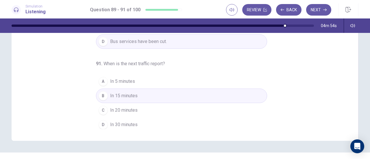
scroll to position [105, 0]
click at [317, 9] on button "Next" at bounding box center [318, 10] width 25 height 12
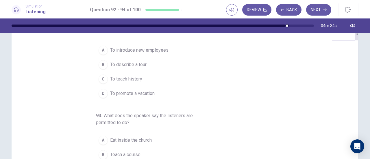
scroll to position [0, 0]
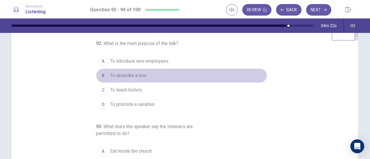
click at [131, 75] on span "To describe a tour" at bounding box center [128, 75] width 36 height 7
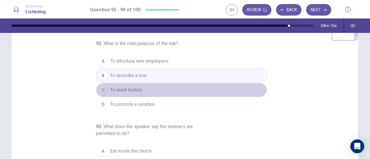
click at [153, 89] on button "C To teach history" at bounding box center [181, 90] width 171 height 14
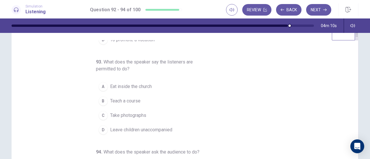
scroll to position [65, 0]
click at [143, 113] on span "Take photographs" at bounding box center [128, 115] width 36 height 7
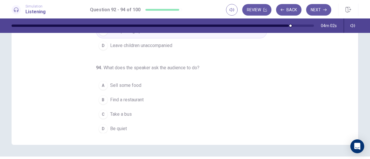
scroll to position [101, 0]
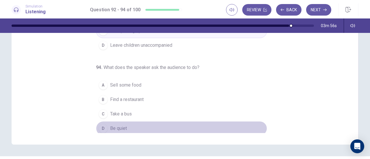
click at [120, 125] on span "Be quiet" at bounding box center [118, 128] width 17 height 7
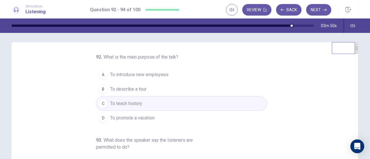
scroll to position [2, 0]
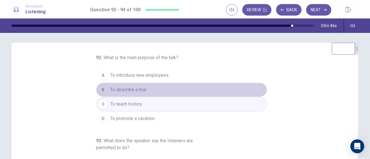
click at [157, 91] on button "B To describe a tour" at bounding box center [181, 90] width 171 height 14
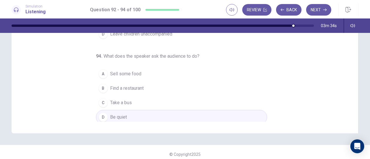
scroll to position [113, 0]
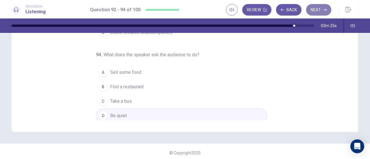
click at [321, 12] on button "Next" at bounding box center [318, 10] width 25 height 12
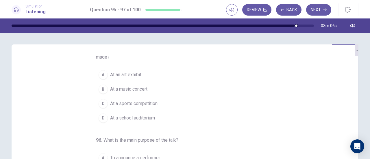
scroll to position [0, 0]
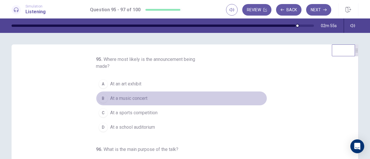
click at [139, 97] on span "At a music concert" at bounding box center [128, 98] width 37 height 7
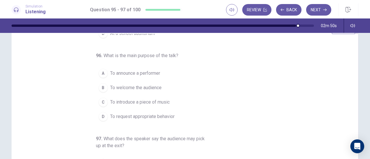
scroll to position [23, 0]
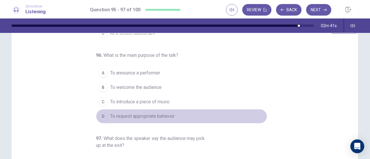
click at [153, 118] on span "To request appropriate behavior" at bounding box center [142, 116] width 65 height 7
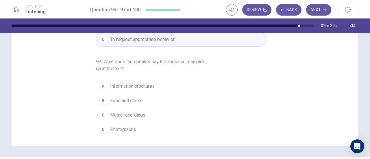
scroll to position [100, 0]
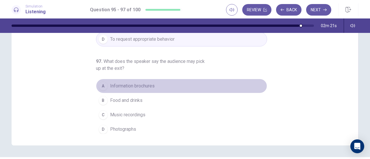
click at [152, 85] on span "Information brochures" at bounding box center [132, 86] width 45 height 7
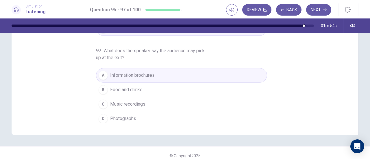
scroll to position [112, 0]
click at [321, 10] on button "Next" at bounding box center [318, 10] width 25 height 12
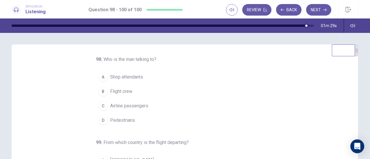
scroll to position [2, 0]
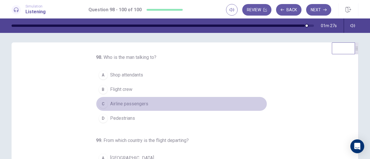
click at [134, 104] on span "Airline passengers" at bounding box center [129, 104] width 38 height 7
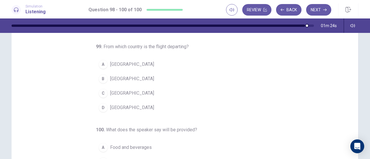
scroll to position [37, 0]
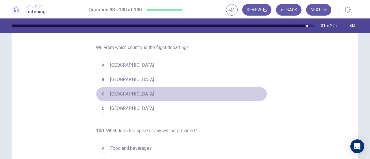
click at [110, 91] on span "Chile" at bounding box center [132, 94] width 44 height 7
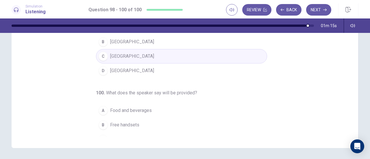
scroll to position [58, 0]
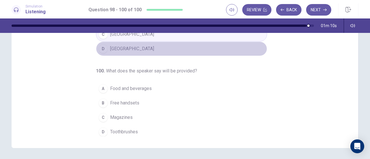
click at [143, 51] on button "D Mexico" at bounding box center [181, 49] width 171 height 14
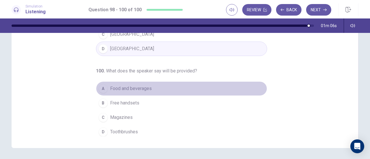
click at [148, 88] on span "Food and beverages" at bounding box center [131, 88] width 42 height 7
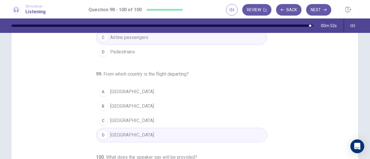
scroll to position [69, 0]
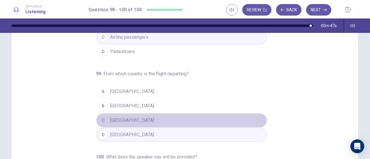
click at [123, 122] on button "C Chile" at bounding box center [181, 120] width 171 height 14
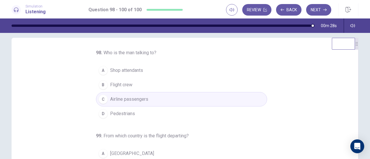
scroll to position [0, 0]
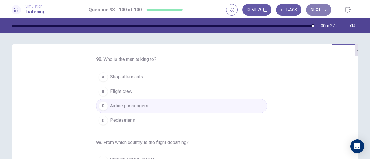
click at [318, 12] on button "Next" at bounding box center [318, 10] width 25 height 12
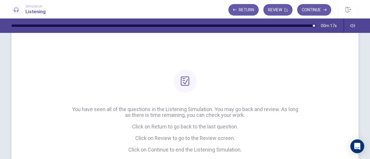
scroll to position [20, 0]
click at [315, 8] on button "Continue" at bounding box center [314, 10] width 34 height 12
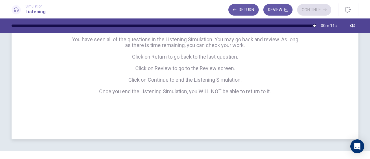
scroll to position [100, 0]
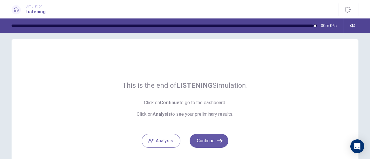
scroll to position [11, 0]
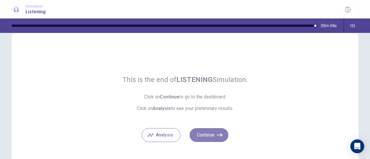
click at [216, 132] on button "Continue" at bounding box center [209, 135] width 39 height 14
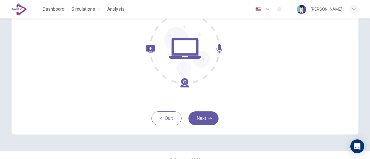
scroll to position [81, 0]
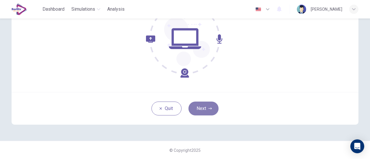
click at [202, 111] on button "Next" at bounding box center [204, 109] width 30 height 14
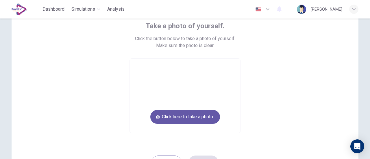
scroll to position [55, 0]
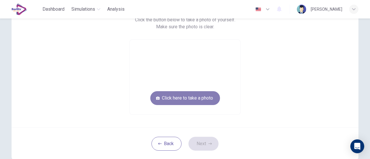
click at [214, 96] on button "Click here to take a photo" at bounding box center [185, 98] width 70 height 14
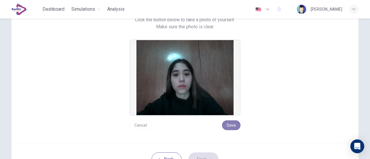
click at [234, 124] on button "Save" at bounding box center [231, 126] width 19 height 10
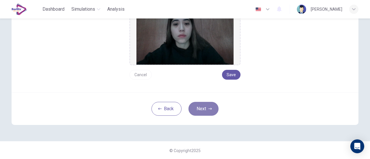
click at [202, 110] on button "Next" at bounding box center [204, 109] width 30 height 14
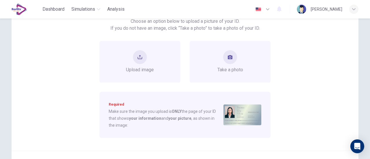
scroll to position [53, 0]
click at [237, 62] on div "Take a photo" at bounding box center [231, 62] width 26 height 23
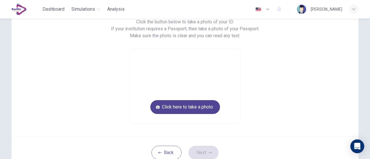
click at [209, 106] on button "Click here to take a photo" at bounding box center [185, 107] width 70 height 14
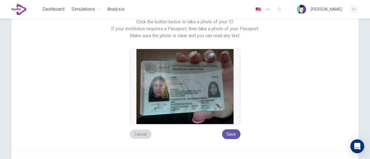
click at [147, 132] on button "Cancel" at bounding box center [141, 135] width 22 height 10
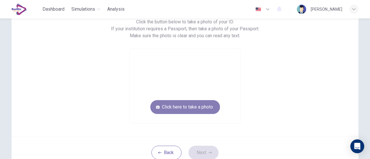
click at [190, 111] on button "Click here to take a photo" at bounding box center [185, 107] width 70 height 14
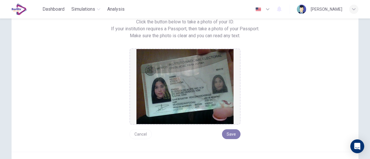
click at [229, 133] on button "Save" at bounding box center [231, 135] width 19 height 10
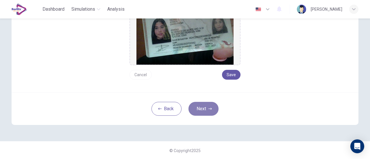
click at [207, 111] on button "Next" at bounding box center [204, 109] width 30 height 14
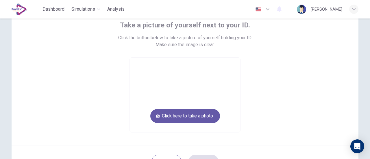
scroll to position [38, 0]
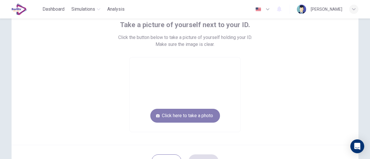
click at [208, 114] on button "Click here to take a photo" at bounding box center [185, 116] width 70 height 14
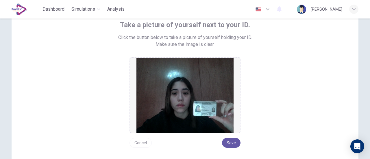
scroll to position [48, 0]
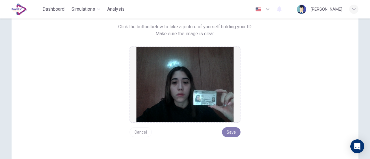
click at [233, 134] on button "Save" at bounding box center [231, 133] width 19 height 10
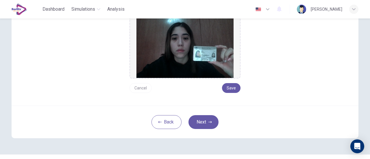
scroll to position [93, 0]
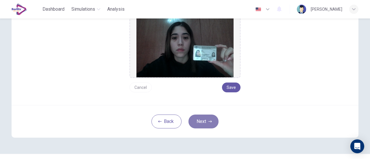
click at [209, 123] on button "Next" at bounding box center [204, 122] width 30 height 14
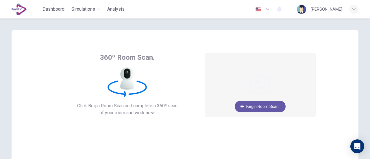
scroll to position [6, 0]
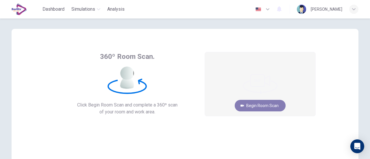
click at [269, 106] on button "Begin Room Scan" at bounding box center [260, 106] width 51 height 12
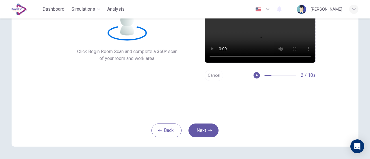
scroll to position [60, 0]
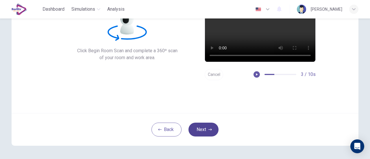
click at [209, 130] on icon "button" at bounding box center [210, 130] width 3 height 2
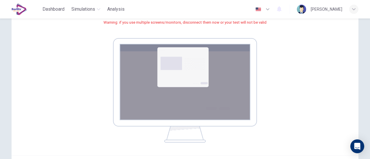
scroll to position [119, 0]
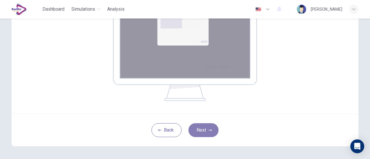
click at [209, 131] on icon "button" at bounding box center [210, 130] width 3 height 3
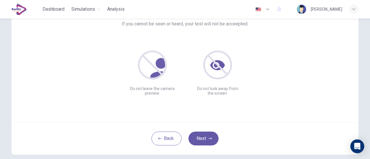
scroll to position [66, 0]
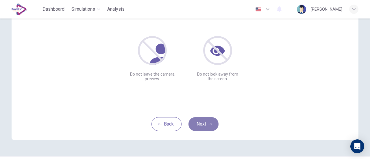
click at [207, 120] on button "Next" at bounding box center [204, 124] width 30 height 14
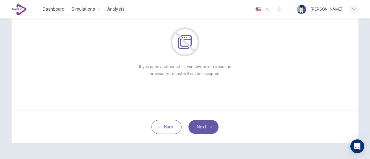
scroll to position [81, 0]
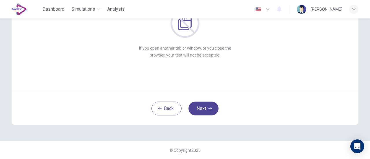
click at [211, 107] on button "Next" at bounding box center [204, 109] width 30 height 14
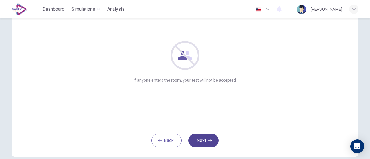
scroll to position [54, 0]
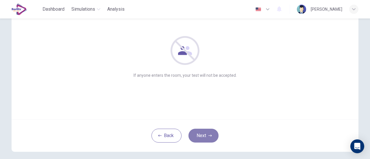
click at [202, 133] on button "Next" at bounding box center [204, 136] width 30 height 14
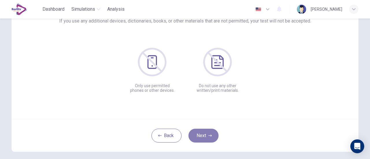
click at [202, 133] on button "Next" at bounding box center [204, 136] width 30 height 14
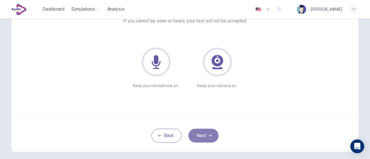
click at [202, 133] on button "Next" at bounding box center [204, 136] width 30 height 14
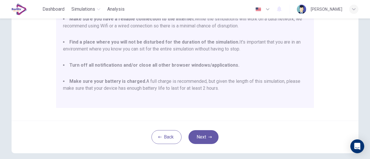
scroll to position [162, 0]
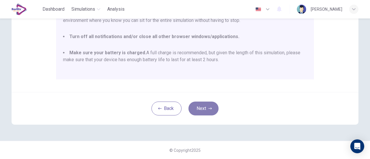
click at [209, 107] on icon "button" at bounding box center [210, 108] width 3 height 3
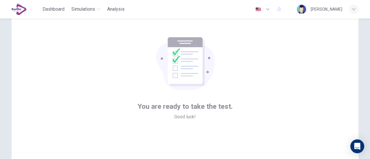
scroll to position [81, 0]
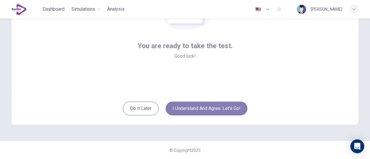
click at [222, 106] on button "I understand and agree. Let’s go!" at bounding box center [207, 109] width 82 height 14
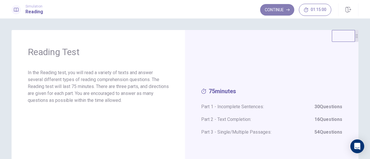
click at [278, 10] on button "Continue" at bounding box center [277, 10] width 34 height 12
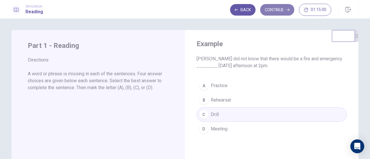
click at [283, 12] on button "Continue" at bounding box center [277, 10] width 34 height 12
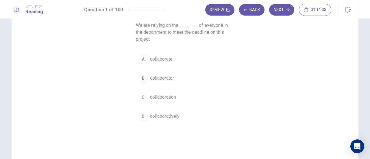
scroll to position [48, 0]
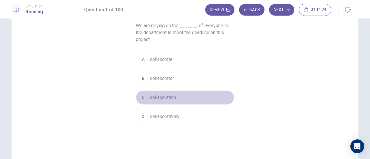
click at [174, 100] on span "collaboration" at bounding box center [163, 97] width 26 height 7
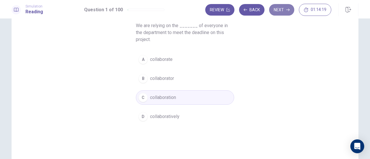
click at [289, 11] on icon "button" at bounding box center [287, 9] width 3 height 3
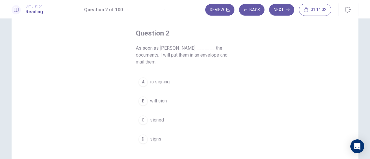
scroll to position [25, 0]
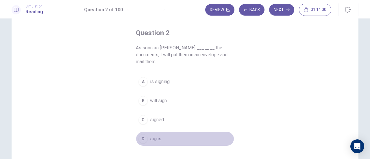
click at [157, 136] on span "signs" at bounding box center [155, 139] width 11 height 7
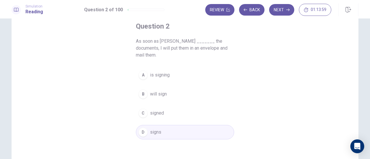
scroll to position [32, 0]
click at [284, 14] on button "Next" at bounding box center [281, 10] width 25 height 12
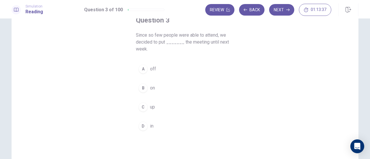
scroll to position [37, 0]
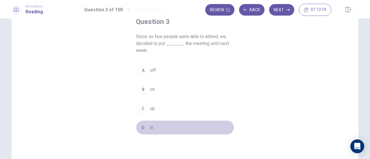
click at [148, 124] on button "D in" at bounding box center [185, 128] width 98 height 14
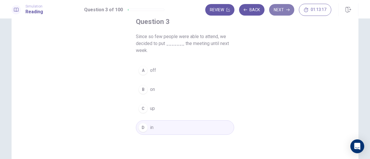
click at [278, 15] on button "Next" at bounding box center [281, 10] width 25 height 12
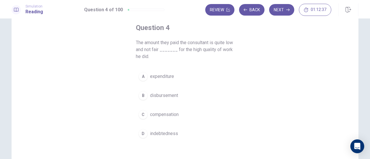
scroll to position [31, 0]
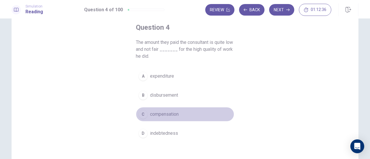
click at [174, 112] on span "compensation" at bounding box center [164, 114] width 29 height 7
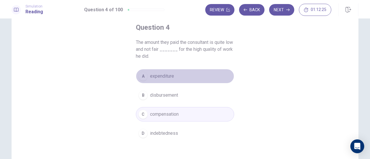
click at [172, 77] on span "expenditure" at bounding box center [162, 76] width 24 height 7
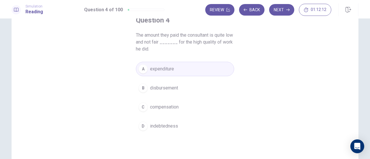
scroll to position [38, 0]
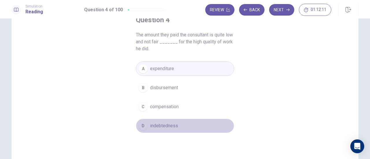
click at [179, 121] on button "D indebtedness" at bounding box center [185, 126] width 98 height 14
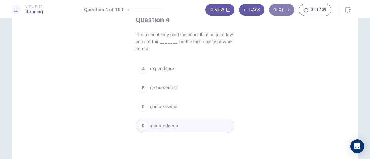
click at [282, 13] on button "Next" at bounding box center [281, 10] width 25 height 12
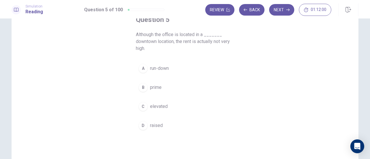
scroll to position [39, 0]
click at [156, 88] on span "prime" at bounding box center [156, 87] width 12 height 7
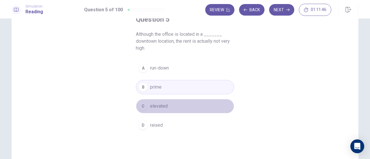
click at [168, 110] on button "C elevated" at bounding box center [185, 106] width 98 height 14
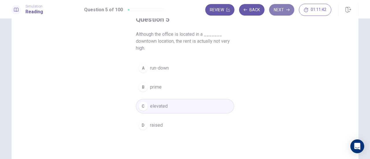
click at [282, 6] on button "Next" at bounding box center [281, 10] width 25 height 12
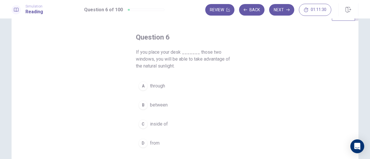
scroll to position [22, 0]
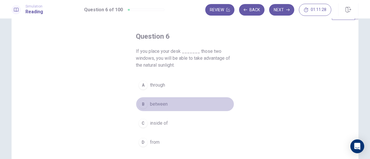
click at [164, 104] on span "between" at bounding box center [159, 104] width 18 height 7
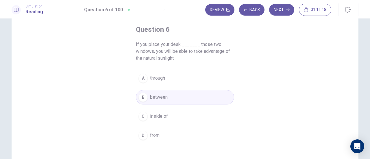
scroll to position [29, 0]
click at [284, 14] on button "Next" at bounding box center [281, 10] width 25 height 12
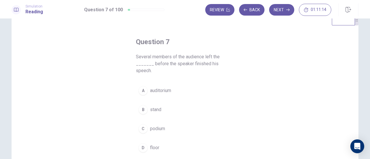
scroll to position [16, 0]
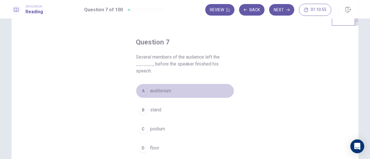
click at [166, 88] on button "A auditorium" at bounding box center [185, 91] width 98 height 14
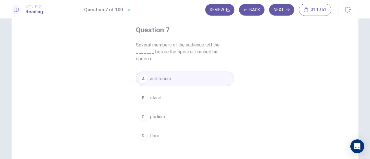
scroll to position [24, 0]
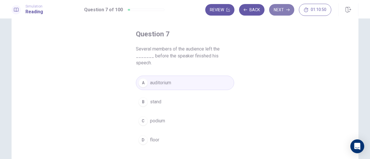
click at [282, 11] on button "Next" at bounding box center [281, 10] width 25 height 12
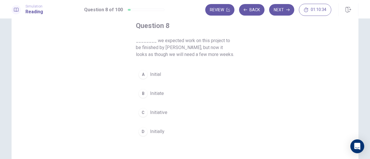
scroll to position [33, 0]
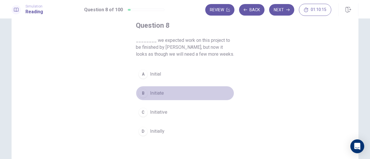
click at [162, 94] on span "Initiate" at bounding box center [157, 93] width 14 height 7
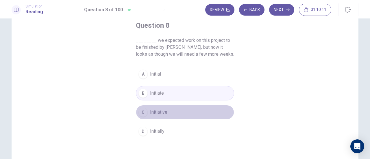
click at [171, 111] on button "C Initiative" at bounding box center [185, 112] width 98 height 14
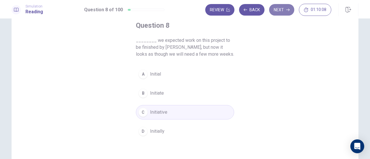
click at [281, 14] on button "Next" at bounding box center [281, 10] width 25 height 12
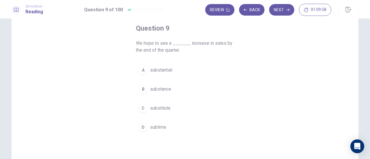
scroll to position [30, 0]
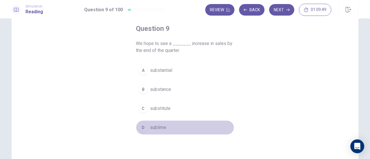
click at [163, 129] on span "sublime" at bounding box center [158, 127] width 16 height 7
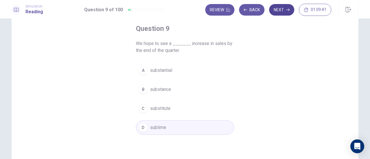
click at [278, 14] on button "Next" at bounding box center [281, 10] width 25 height 12
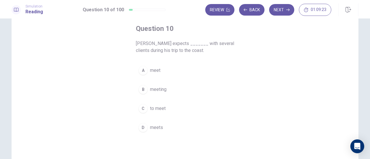
click at [164, 109] on span "to meet" at bounding box center [158, 108] width 16 height 7
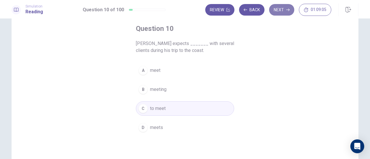
click at [281, 14] on button "Next" at bounding box center [281, 10] width 25 height 12
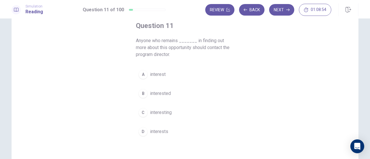
scroll to position [32, 0]
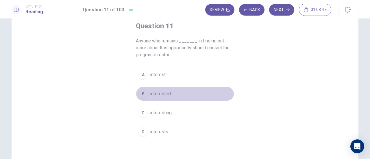
click at [169, 95] on span "interested" at bounding box center [160, 94] width 21 height 7
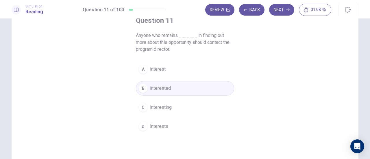
scroll to position [38, 0]
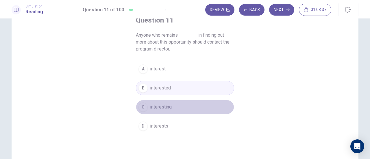
click at [186, 106] on button "C interesting" at bounding box center [185, 107] width 98 height 14
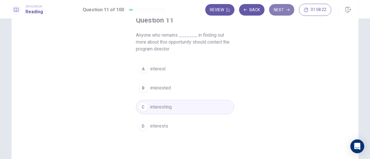
click at [288, 8] on icon "button" at bounding box center [287, 9] width 3 height 3
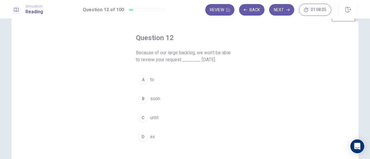
scroll to position [26, 0]
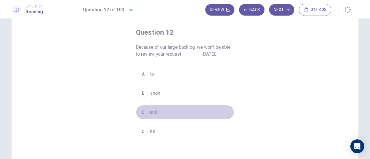
click at [154, 110] on span "until" at bounding box center [154, 112] width 8 height 7
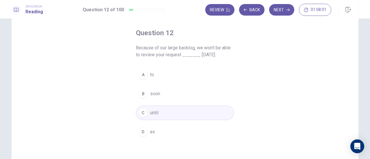
scroll to position [22, 0]
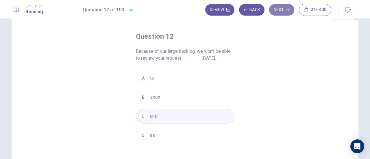
click at [284, 12] on button "Next" at bounding box center [281, 10] width 25 height 12
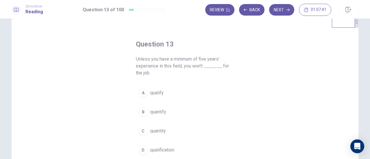
scroll to position [16, 0]
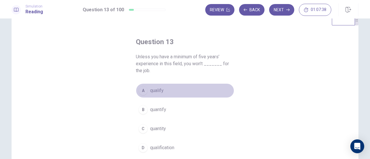
click at [161, 93] on span "qualify" at bounding box center [157, 90] width 14 height 7
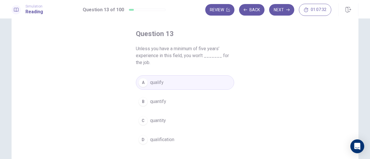
scroll to position [24, 0]
click at [281, 14] on button "Next" at bounding box center [281, 10] width 25 height 12
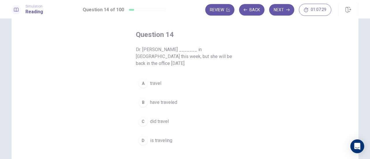
scroll to position [24, 0]
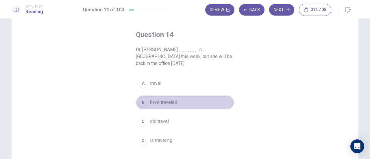
click at [167, 99] on span "have traveled" at bounding box center [163, 102] width 27 height 7
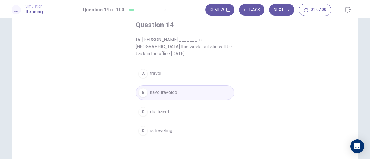
scroll to position [35, 0]
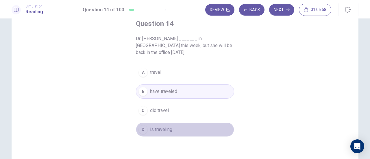
click at [169, 126] on span "is traveling" at bounding box center [161, 129] width 22 height 7
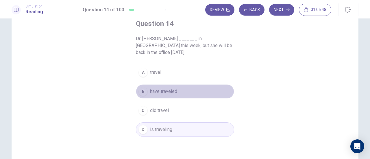
click at [172, 88] on span "have traveled" at bounding box center [163, 91] width 27 height 7
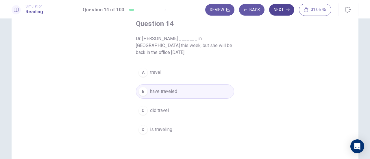
click at [284, 12] on button "Next" at bounding box center [281, 10] width 25 height 12
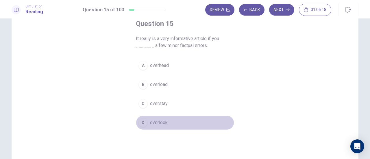
click at [155, 124] on span "overlook" at bounding box center [159, 123] width 18 height 7
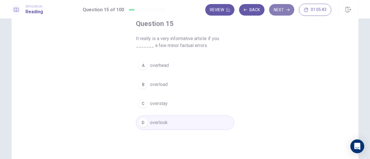
click at [284, 13] on button "Next" at bounding box center [281, 10] width 25 height 12
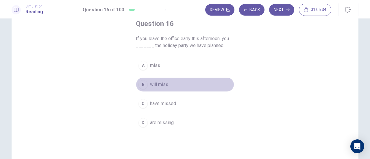
click at [157, 83] on span "will miss" at bounding box center [159, 84] width 18 height 7
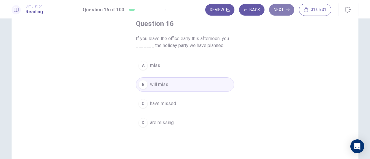
click at [284, 10] on button "Next" at bounding box center [281, 10] width 25 height 12
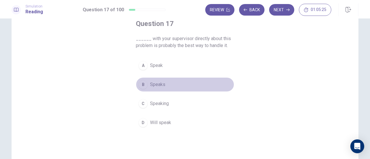
click at [161, 84] on span "Speaks" at bounding box center [157, 84] width 15 height 7
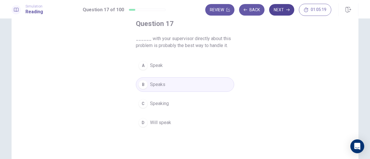
click at [285, 14] on button "Next" at bounding box center [281, 10] width 25 height 12
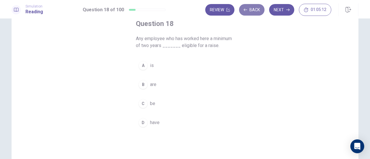
click at [252, 12] on button "Back" at bounding box center [251, 10] width 25 height 12
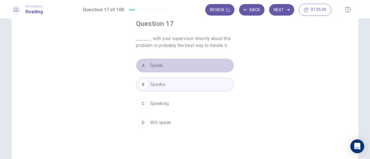
click at [211, 69] on button "A Speak" at bounding box center [185, 65] width 98 height 14
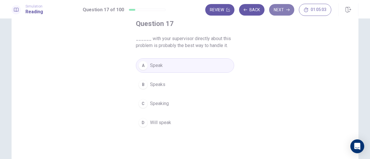
click at [284, 6] on button "Next" at bounding box center [281, 10] width 25 height 12
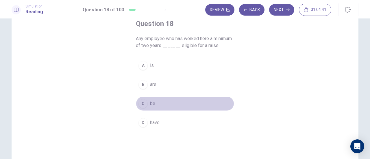
click at [153, 104] on span "be" at bounding box center [152, 103] width 5 height 7
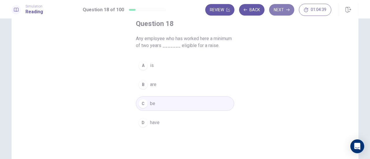
click at [282, 12] on button "Next" at bounding box center [281, 10] width 25 height 12
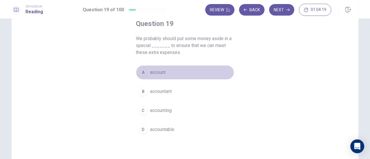
click at [163, 72] on span "account" at bounding box center [158, 72] width 16 height 7
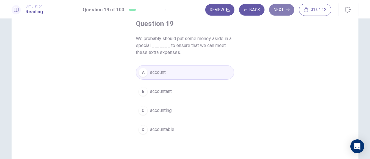
click at [289, 11] on icon "button" at bounding box center [287, 9] width 3 height 3
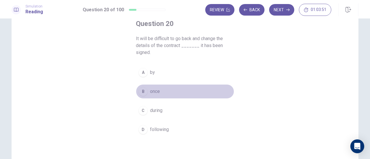
click at [159, 94] on button "B once" at bounding box center [185, 91] width 98 height 14
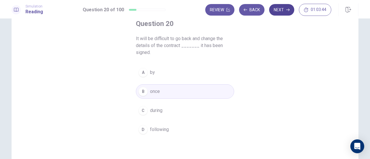
click at [280, 13] on button "Next" at bounding box center [281, 10] width 25 height 12
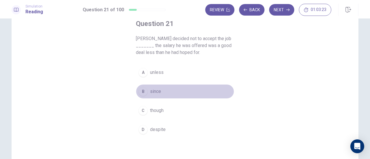
click at [154, 94] on span "since" at bounding box center [155, 91] width 11 height 7
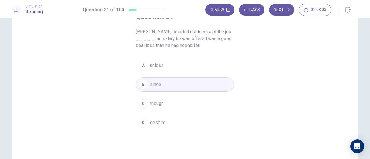
scroll to position [42, 0]
click at [284, 12] on button "Next" at bounding box center [281, 10] width 25 height 12
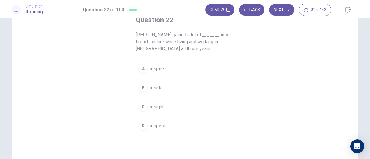
scroll to position [38, 0]
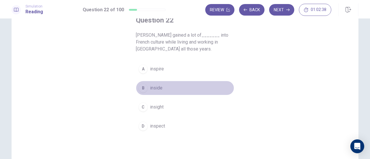
click at [160, 91] on span "inside" at bounding box center [156, 88] width 12 height 7
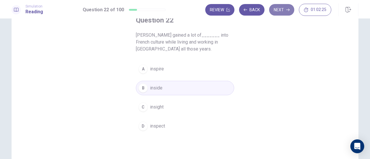
click at [280, 12] on button "Next" at bounding box center [281, 10] width 25 height 12
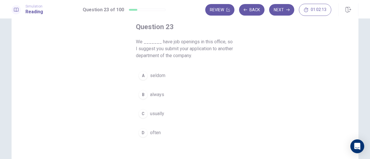
scroll to position [32, 0]
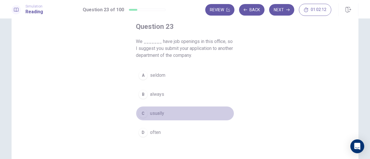
click at [163, 112] on span "usually" at bounding box center [157, 113] width 14 height 7
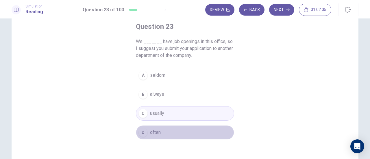
click at [163, 129] on button "D often" at bounding box center [185, 133] width 98 height 14
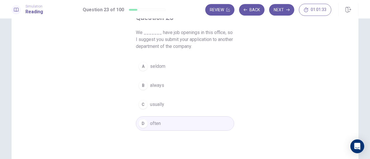
scroll to position [41, 0]
click at [282, 10] on button "Next" at bounding box center [281, 10] width 25 height 12
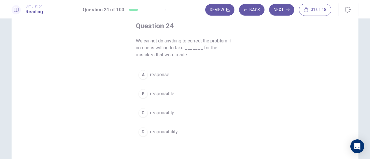
scroll to position [33, 0]
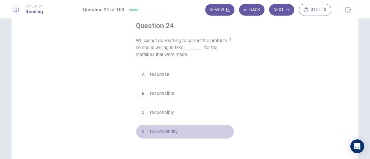
click at [168, 129] on span "responsibility" at bounding box center [164, 131] width 28 height 7
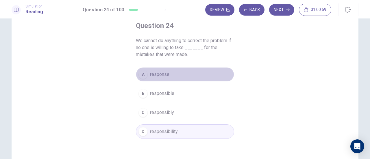
click at [168, 76] on button "A response" at bounding box center [185, 74] width 98 height 14
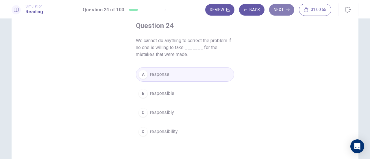
click at [280, 9] on button "Next" at bounding box center [281, 10] width 25 height 12
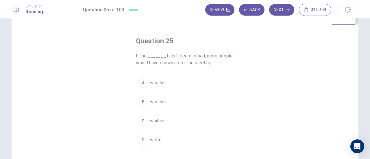
scroll to position [19, 0]
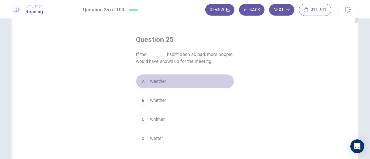
click at [162, 82] on span "weather" at bounding box center [158, 81] width 16 height 7
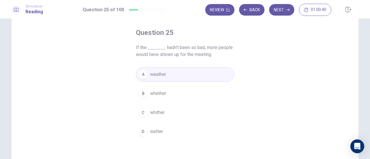
scroll to position [26, 0]
click at [280, 11] on button "Next" at bounding box center [281, 10] width 25 height 12
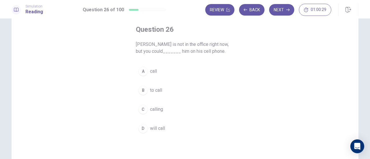
scroll to position [29, 0]
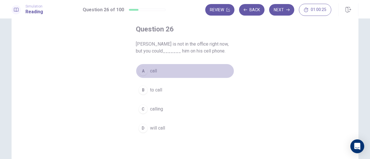
click at [154, 71] on span "call" at bounding box center [153, 71] width 7 height 7
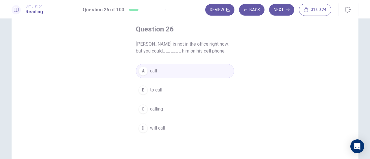
click at [161, 125] on span "will call" at bounding box center [157, 128] width 15 height 7
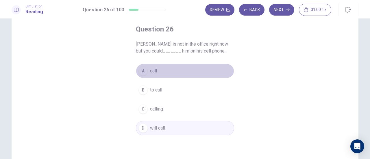
click at [161, 69] on button "A call" at bounding box center [185, 71] width 98 height 14
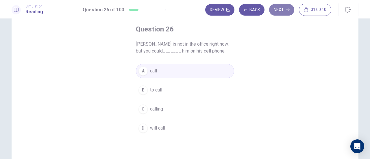
click at [282, 8] on button "Next" at bounding box center [281, 10] width 25 height 12
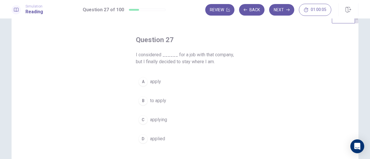
scroll to position [19, 0]
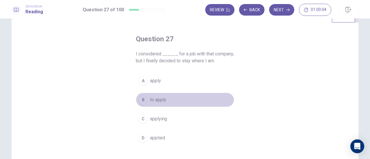
click at [160, 102] on span "to apply" at bounding box center [158, 100] width 16 height 7
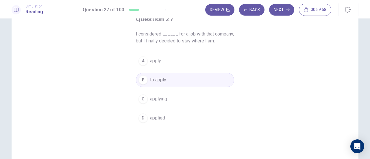
scroll to position [44, 0]
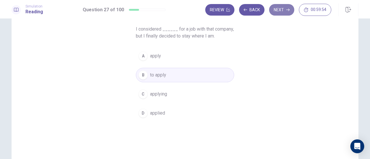
click at [285, 14] on button "Next" at bounding box center [281, 10] width 25 height 12
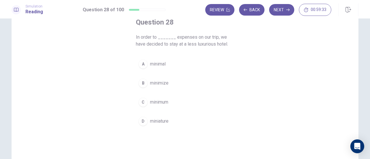
scroll to position [37, 0]
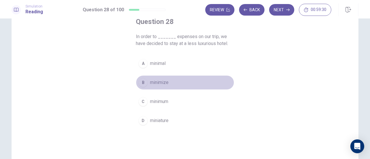
click at [164, 82] on span "minimize" at bounding box center [159, 82] width 19 height 7
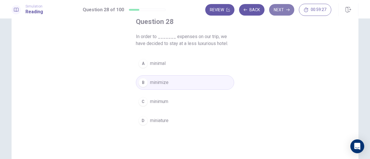
click at [287, 8] on icon "button" at bounding box center [287, 9] width 3 height 3
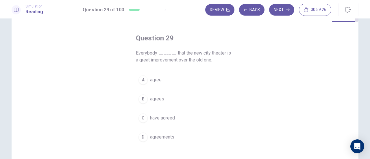
scroll to position [20, 0]
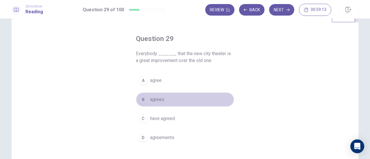
click at [155, 101] on span "agrees" at bounding box center [157, 99] width 14 height 7
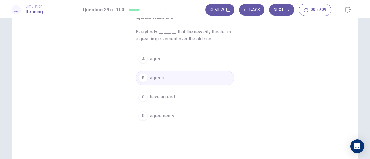
scroll to position [42, 0]
click at [280, 13] on button "Next" at bounding box center [281, 10] width 25 height 12
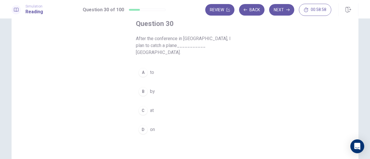
scroll to position [35, 0]
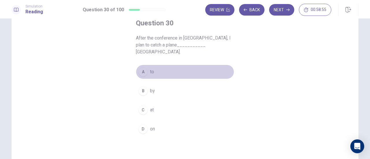
click at [151, 69] on button "A to" at bounding box center [185, 72] width 98 height 14
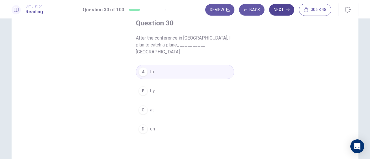
click at [282, 13] on button "Next" at bounding box center [281, 10] width 25 height 12
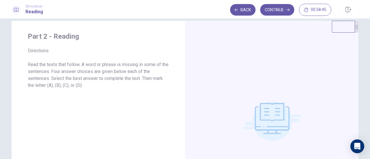
scroll to position [10, 0]
click at [283, 10] on button "Continue" at bounding box center [277, 10] width 34 height 12
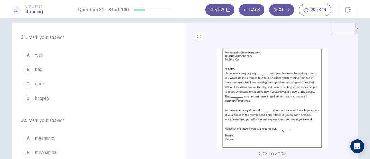
scroll to position [8, 0]
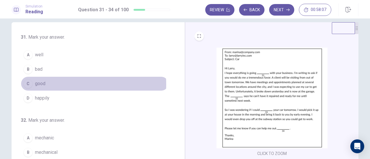
click at [45, 84] on button "C good" at bounding box center [95, 84] width 148 height 14
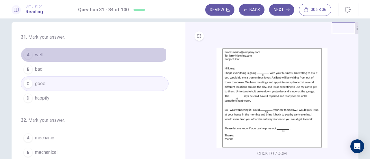
click at [61, 54] on button "A well" at bounding box center [95, 55] width 148 height 14
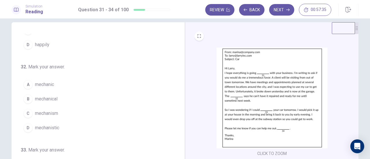
scroll to position [56, 0]
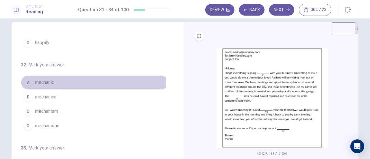
click at [51, 83] on span "mechanic" at bounding box center [44, 82] width 19 height 7
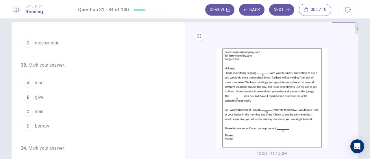
scroll to position [139, 0]
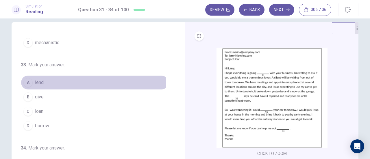
click at [38, 83] on span "lend" at bounding box center [39, 82] width 9 height 7
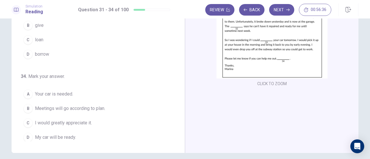
scroll to position [77, 0]
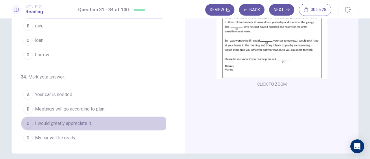
click at [74, 121] on span "I would greatly appreciate it." at bounding box center [63, 123] width 57 height 7
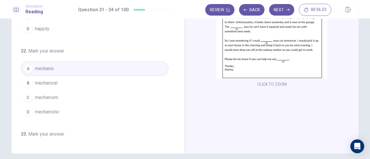
scroll to position [0, 0]
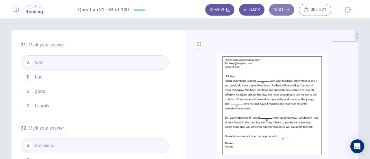
click at [279, 10] on button "Next" at bounding box center [281, 10] width 25 height 12
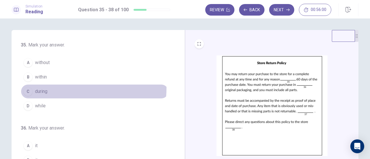
click at [41, 87] on button "C during" at bounding box center [95, 91] width 148 height 14
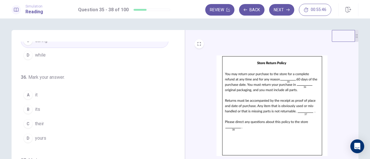
scroll to position [51, 0]
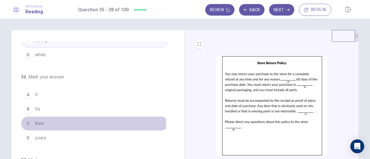
click at [40, 122] on span "their" at bounding box center [39, 123] width 9 height 7
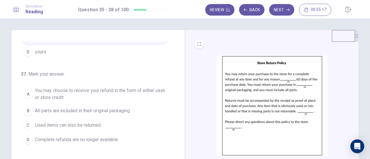
scroll to position [138, 0]
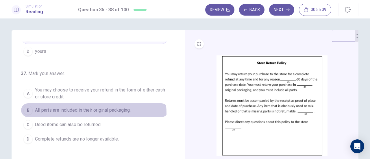
click at [89, 111] on span "All parts are included in their original packaging." at bounding box center [83, 110] width 96 height 7
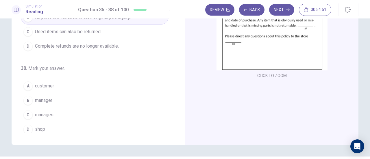
scroll to position [76, 0]
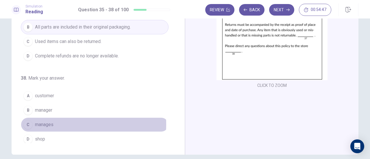
click at [52, 122] on span "manages" at bounding box center [44, 125] width 19 height 7
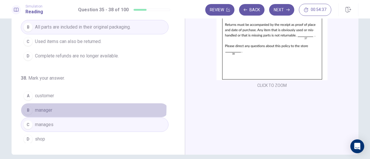
click at [58, 105] on button "B manager" at bounding box center [95, 110] width 148 height 14
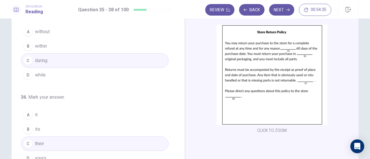
scroll to position [0, 0]
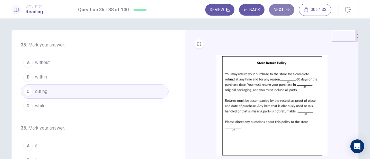
click at [286, 11] on icon "button" at bounding box center [287, 9] width 3 height 3
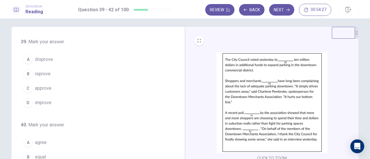
scroll to position [3, 0]
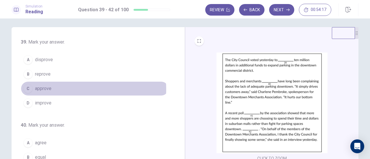
click at [62, 89] on button "C approve" at bounding box center [95, 89] width 148 height 14
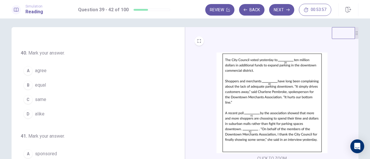
scroll to position [73, 0]
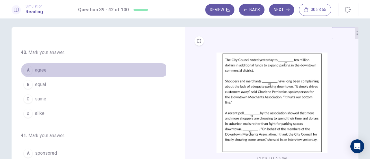
click at [41, 69] on span "agree" at bounding box center [41, 70] width 12 height 7
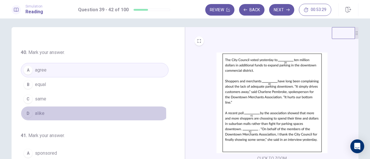
click at [43, 113] on button "D alike" at bounding box center [95, 113] width 148 height 14
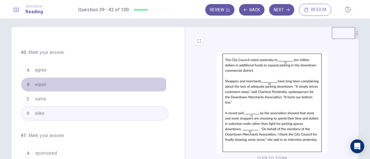
click at [51, 84] on button "B equal" at bounding box center [95, 85] width 148 height 14
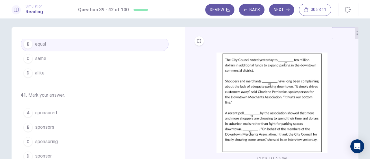
scroll to position [145, 0]
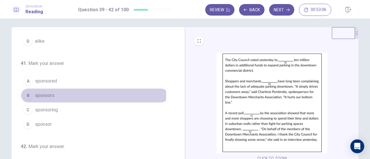
click at [50, 93] on span "sponsors" at bounding box center [44, 95] width 19 height 7
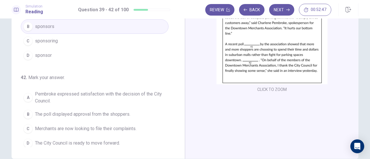
scroll to position [72, 0]
click at [95, 94] on span "Pembroke expressed satisfaction with the decision of the City Council." at bounding box center [100, 98] width 131 height 14
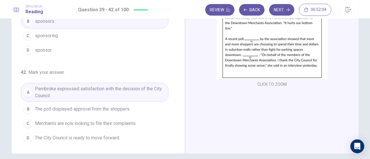
scroll to position [78, 0]
click at [277, 10] on button "Next" at bounding box center [281, 10] width 25 height 12
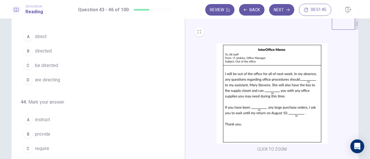
scroll to position [0, 0]
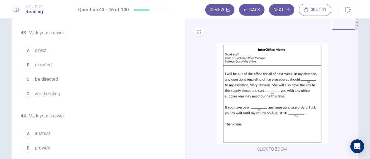
click at [45, 53] on span "direct" at bounding box center [41, 50] width 12 height 7
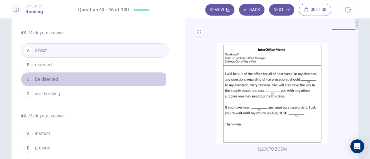
click at [55, 80] on span "be directed" at bounding box center [46, 79] width 23 height 7
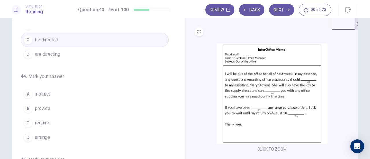
scroll to position [40, 0]
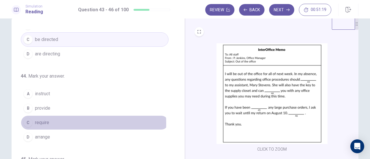
click at [43, 123] on span "require" at bounding box center [42, 123] width 14 height 7
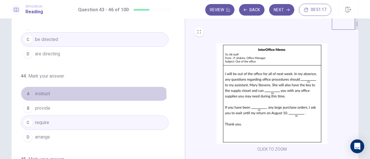
click at [46, 96] on span "instruct" at bounding box center [42, 94] width 15 height 7
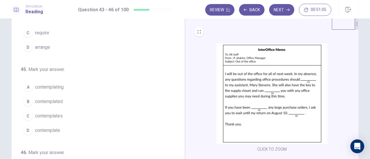
scroll to position [130, 0]
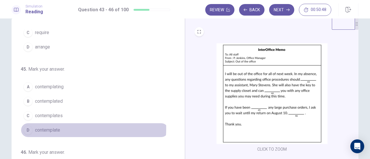
click at [56, 127] on span "contemplate" at bounding box center [47, 130] width 25 height 7
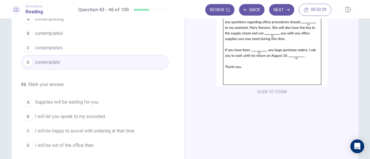
scroll to position [70, 0]
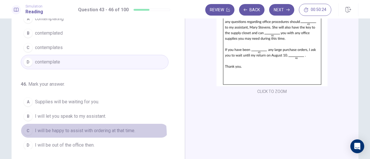
click at [80, 133] on button "C I will be happy to assist with ordering at that time." at bounding box center [95, 131] width 148 height 14
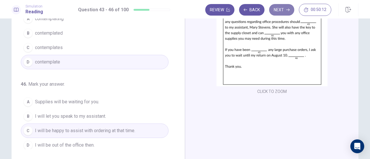
click at [284, 12] on button "Next" at bounding box center [281, 10] width 25 height 12
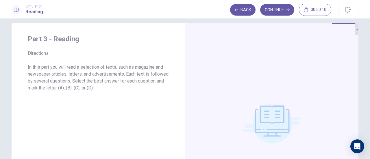
scroll to position [0, 0]
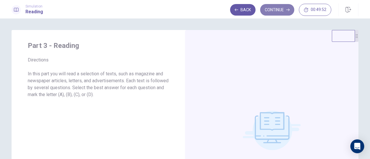
click at [281, 10] on button "Continue" at bounding box center [277, 10] width 34 height 12
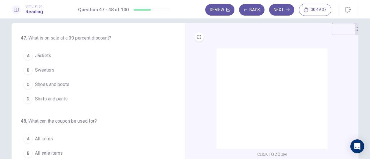
scroll to position [7, 0]
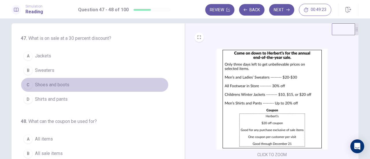
click at [64, 87] on span "Shoes and boots" at bounding box center [52, 85] width 34 height 7
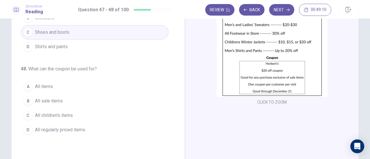
scroll to position [60, 0]
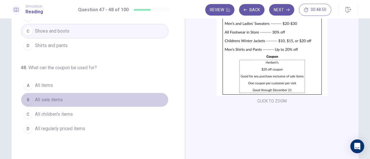
click at [56, 99] on span "All sale items" at bounding box center [49, 100] width 28 height 7
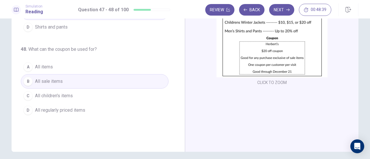
scroll to position [0, 0]
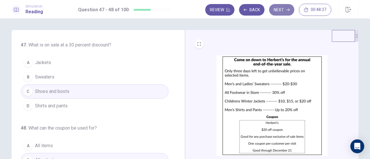
click at [286, 12] on button "Next" at bounding box center [281, 10] width 25 height 12
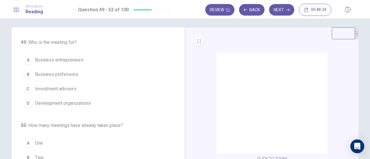
scroll to position [3, 0]
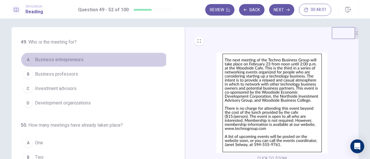
click at [78, 60] on span "Business entrepreneurs" at bounding box center [59, 59] width 49 height 7
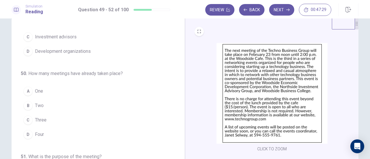
scroll to position [44, 0]
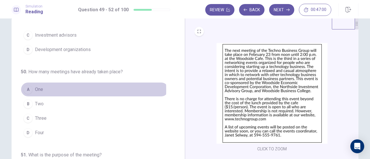
click at [35, 89] on span "One" at bounding box center [39, 89] width 8 height 7
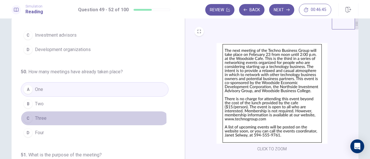
click at [75, 119] on button "C Three" at bounding box center [95, 118] width 148 height 14
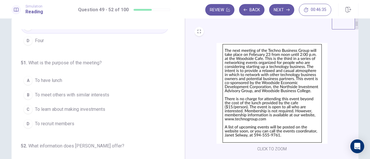
scroll to position [137, 0]
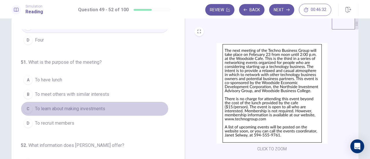
click at [100, 109] on span "To learn about making investments" at bounding box center [70, 109] width 70 height 7
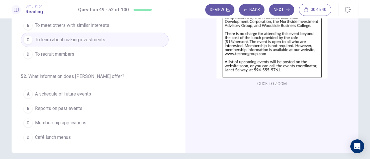
scroll to position [78, 0]
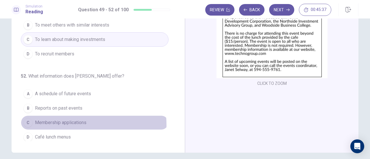
click at [74, 122] on span "Membership applications" at bounding box center [61, 123] width 52 height 7
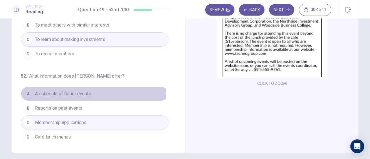
click at [88, 91] on span "A schedule of future events" at bounding box center [63, 94] width 56 height 7
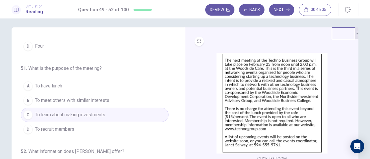
scroll to position [2, 0]
click at [284, 11] on button "Next" at bounding box center [281, 10] width 25 height 12
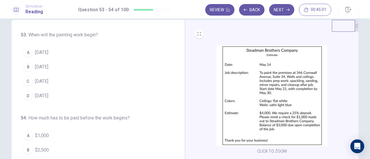
scroll to position [10, 0]
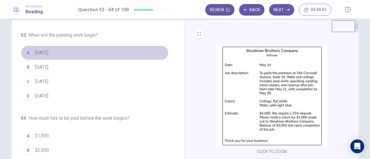
click at [43, 53] on span "[DATE]" at bounding box center [41, 52] width 13 height 7
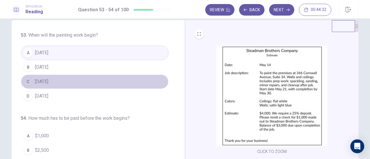
click at [50, 78] on button "C [DATE]" at bounding box center [95, 82] width 148 height 14
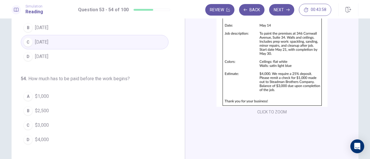
scroll to position [50, 0]
click at [27, 138] on div "D" at bounding box center [27, 139] width 9 height 9
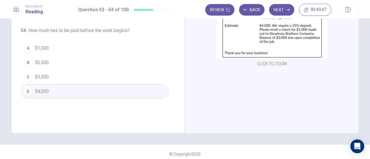
scroll to position [0, 0]
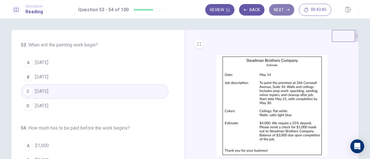
click at [282, 8] on button "Next" at bounding box center [281, 10] width 25 height 12
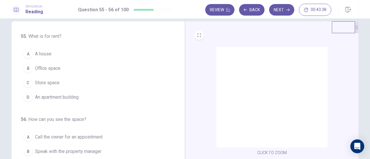
scroll to position [8, 0]
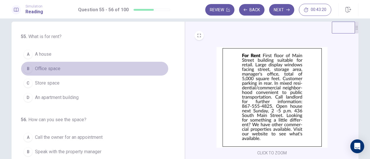
click at [57, 70] on span "Office space" at bounding box center [47, 68] width 25 height 7
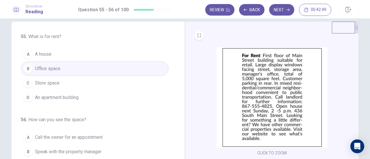
click at [73, 94] on span "An apartment building" at bounding box center [57, 97] width 44 height 7
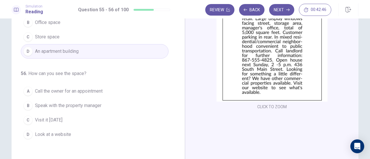
scroll to position [55, 0]
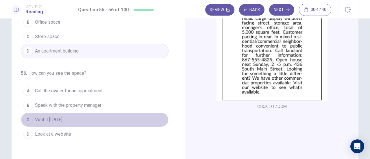
click at [85, 121] on button "C Visit it [DATE]" at bounding box center [95, 120] width 148 height 14
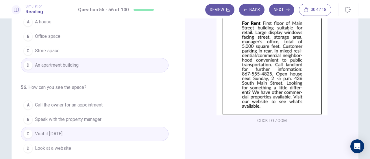
scroll to position [0, 0]
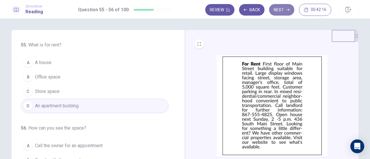
click at [280, 8] on button "Next" at bounding box center [281, 10] width 25 height 12
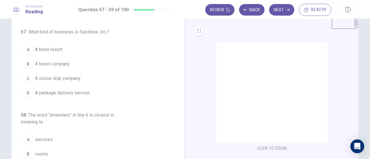
scroll to position [13, 0]
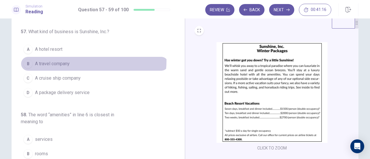
click at [70, 60] on button "B A travel company" at bounding box center [95, 64] width 148 height 14
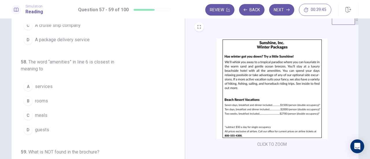
scroll to position [52, 0]
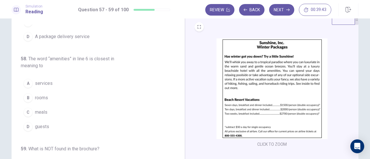
click at [49, 82] on span "services" at bounding box center [44, 83] width 18 height 7
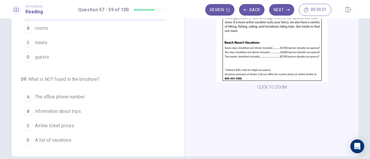
scroll to position [75, 0]
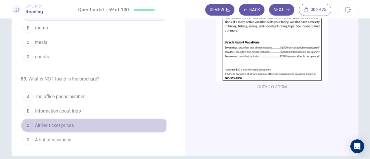
click at [72, 122] on span "Airline ticket prices" at bounding box center [54, 125] width 39 height 7
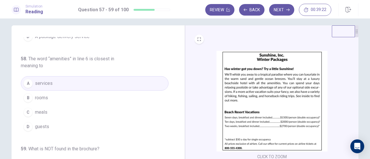
scroll to position [0, 0]
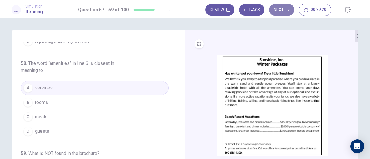
click at [281, 12] on button "Next" at bounding box center [281, 10] width 25 height 12
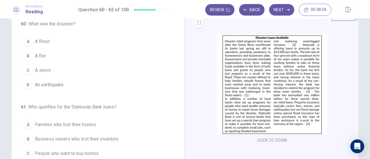
scroll to position [12, 0]
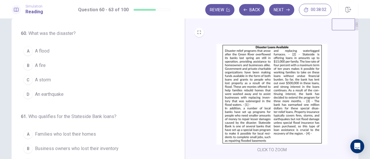
click at [47, 54] on span "A flood" at bounding box center [42, 51] width 14 height 7
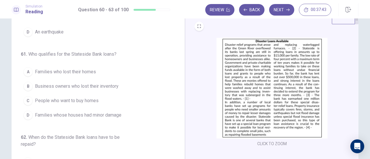
scroll to position [18, 0]
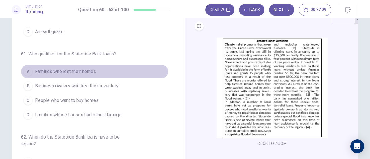
click at [93, 74] on button "A Families who lost their homes" at bounding box center [95, 72] width 148 height 14
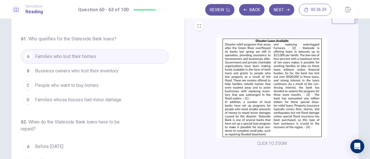
scroll to position [71, 0]
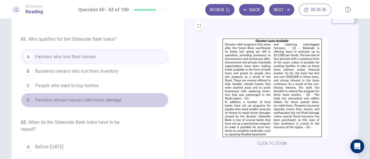
click at [116, 102] on span "Families whose houses had minor damage" at bounding box center [78, 100] width 87 height 7
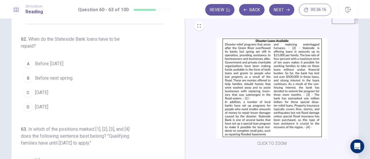
scroll to position [155, 0]
drag, startPoint x: 294, startPoint y: 97, endPoint x: 278, endPoint y: 98, distance: 16.5
click at [278, 98] on img at bounding box center [272, 88] width 111 height 101
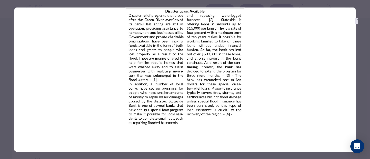
click at [362, 82] on div at bounding box center [185, 79] width 370 height 159
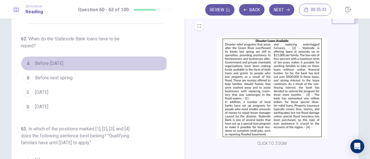
click at [63, 60] on span "Before [DATE]" at bounding box center [49, 63] width 28 height 7
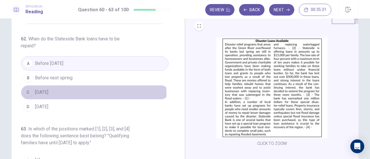
click at [48, 93] on span "[DATE]" at bounding box center [41, 92] width 13 height 7
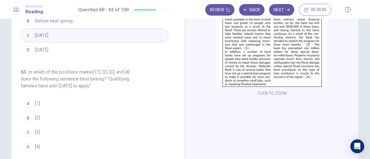
scroll to position [70, 0]
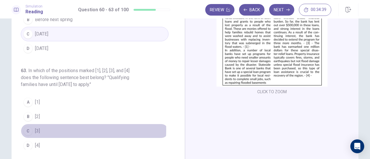
click at [28, 127] on div "C" at bounding box center [27, 131] width 9 height 9
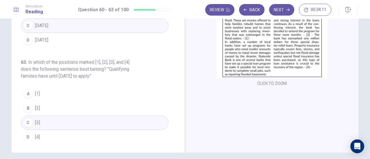
scroll to position [78, 0]
click at [279, 13] on button "Next" at bounding box center [281, 10] width 25 height 12
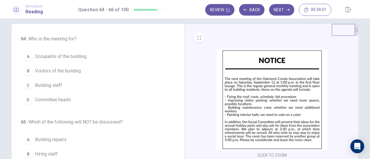
scroll to position [6, 0]
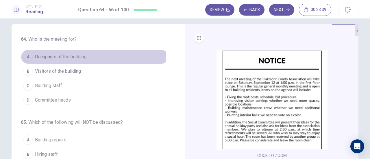
click at [84, 58] on span "Occupants of the building" at bounding box center [61, 57] width 52 height 7
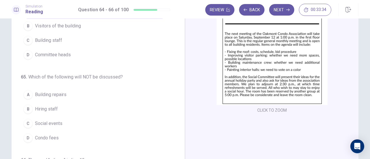
scroll to position [52, 0]
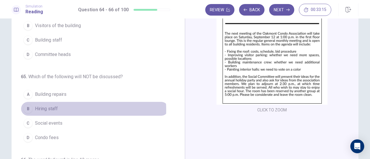
click at [54, 109] on span "Hiring staff" at bounding box center [46, 109] width 23 height 7
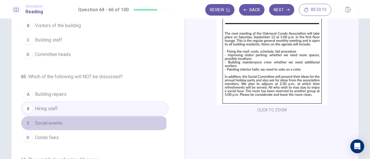
click at [61, 126] on button "C Social events" at bounding box center [95, 123] width 148 height 14
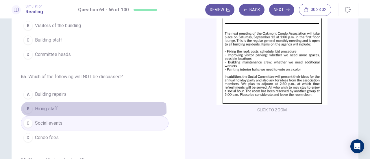
click at [65, 111] on button "B Hiring staff" at bounding box center [95, 109] width 148 height 14
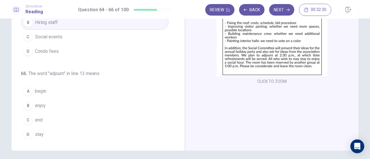
scroll to position [80, 0]
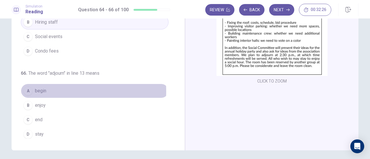
click at [38, 90] on span "begin" at bounding box center [40, 91] width 11 height 7
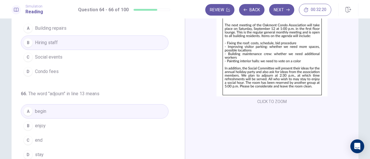
scroll to position [60, 0]
click at [284, 11] on button "Next" at bounding box center [281, 10] width 25 height 12
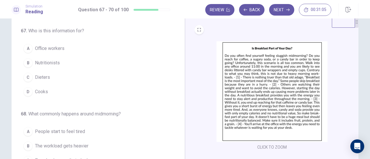
scroll to position [14, 0]
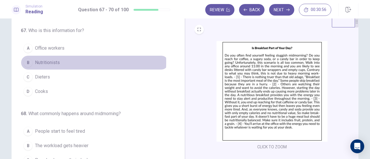
click at [56, 62] on span "Nutritionists" at bounding box center [47, 62] width 25 height 7
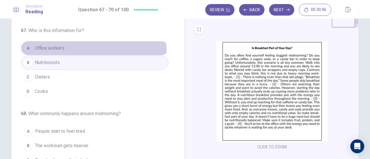
click at [76, 51] on button "A Office workers" at bounding box center [95, 48] width 148 height 14
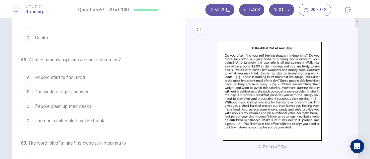
scroll to position [56, 0]
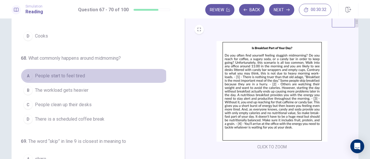
click at [76, 76] on span "People start to feel tired" at bounding box center [60, 76] width 50 height 7
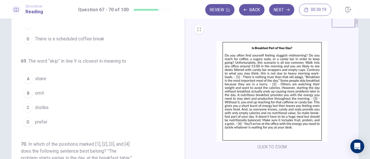
scroll to position [136, 0]
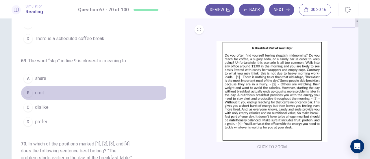
click at [37, 90] on span "omit" at bounding box center [39, 93] width 9 height 7
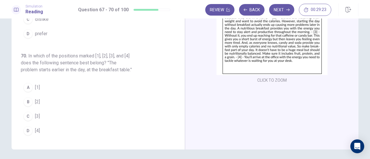
scroll to position [82, 0]
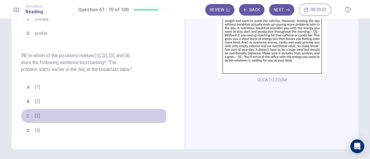
click at [27, 117] on div "C" at bounding box center [27, 116] width 9 height 9
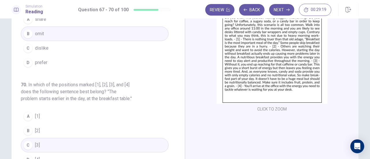
scroll to position [52, 0]
click at [278, 11] on button "Next" at bounding box center [281, 10] width 25 height 12
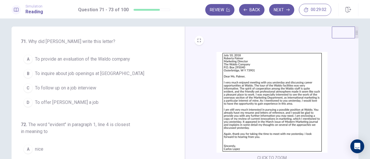
scroll to position [4, 0]
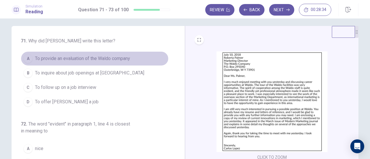
click at [113, 58] on span "To provide an evaluation of the Waldo company" at bounding box center [82, 58] width 95 height 7
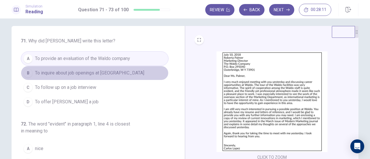
click at [99, 73] on span "To inquire about job openings at [GEOGRAPHIC_DATA]" at bounding box center [89, 73] width 109 height 7
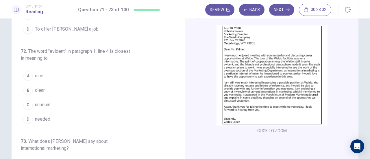
scroll to position [47, 0]
click at [37, 91] on span "clear" at bounding box center [40, 90] width 10 height 7
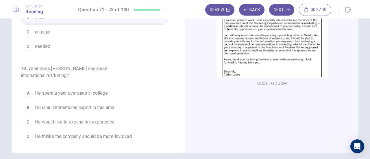
scroll to position [79, 0]
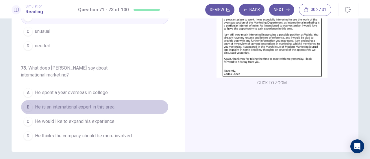
click at [99, 105] on span "He is an international expert in this area" at bounding box center [75, 107] width 80 height 7
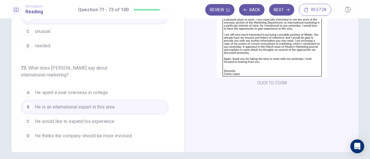
scroll to position [0, 0]
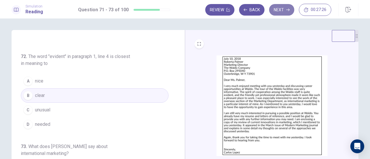
click at [283, 14] on button "Next" at bounding box center [281, 10] width 25 height 12
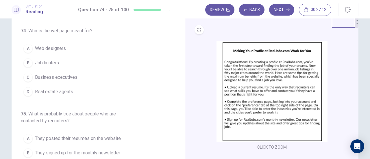
scroll to position [14, 0]
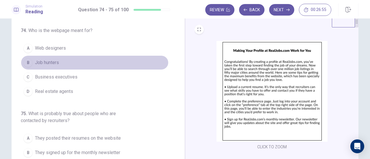
click at [56, 63] on span "Job hunters" at bounding box center [47, 62] width 24 height 7
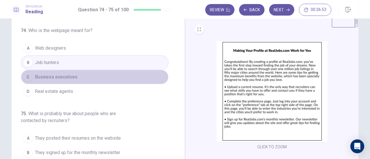
click at [91, 76] on button "C Business executives" at bounding box center [95, 77] width 148 height 14
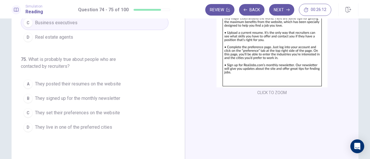
scroll to position [69, 0]
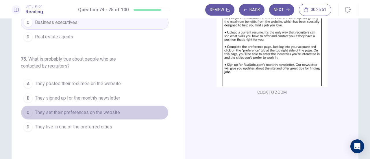
click at [95, 113] on span "They set their preferences on the website" at bounding box center [77, 112] width 85 height 7
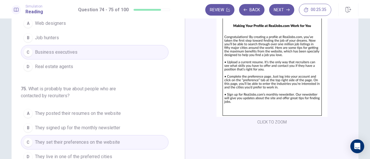
scroll to position [39, 0]
click at [283, 8] on button "Next" at bounding box center [281, 10] width 25 height 12
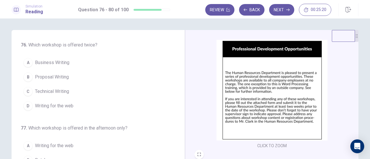
scroll to position [16, 0]
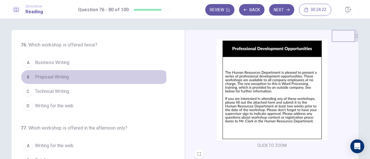
click at [51, 82] on button "B Proposal Writing" at bounding box center [95, 77] width 148 height 14
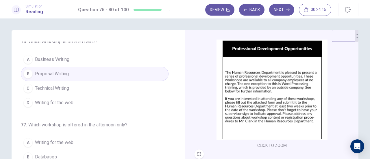
scroll to position [3, 0]
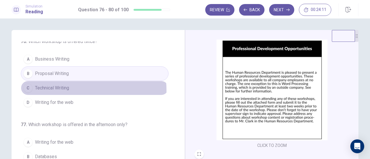
click at [61, 90] on span "Technical Writing" at bounding box center [52, 88] width 34 height 7
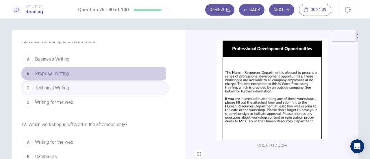
click at [77, 72] on button "B Proposal Writing" at bounding box center [95, 74] width 148 height 14
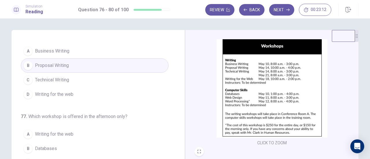
scroll to position [0, 0]
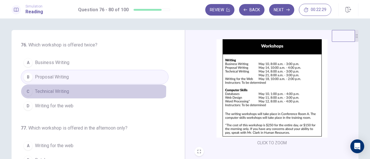
click at [62, 89] on span "Technical Writing" at bounding box center [52, 91] width 34 height 7
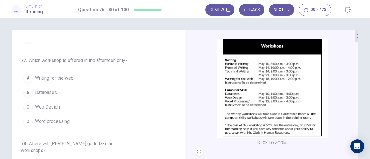
scroll to position [68, 0]
click at [38, 94] on span "Databases" at bounding box center [46, 92] width 22 height 7
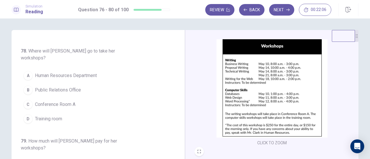
scroll to position [161, 0]
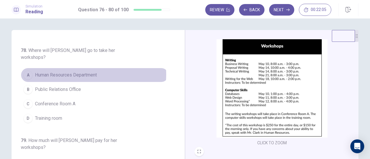
click at [82, 72] on span "Human Resources Department" at bounding box center [66, 75] width 62 height 7
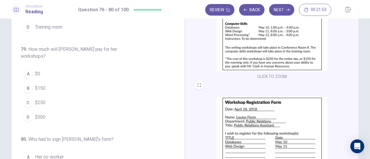
scroll to position [182, 0]
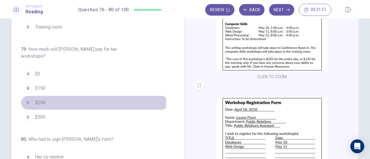
click at [48, 96] on button "C $250" at bounding box center [95, 103] width 148 height 14
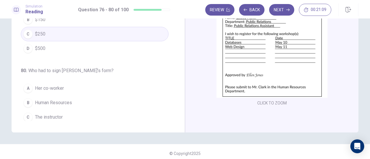
scroll to position [99, 0]
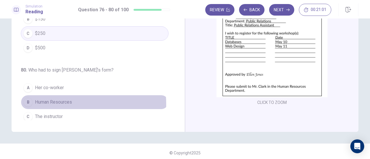
click at [47, 99] on span "Human Resources" at bounding box center [53, 102] width 37 height 7
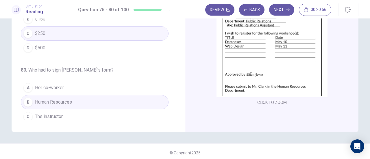
click at [57, 128] on span "Her supervisor" at bounding box center [50, 131] width 30 height 7
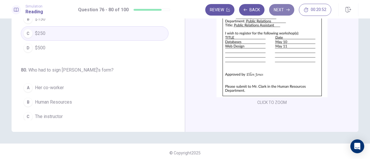
click at [283, 11] on button "Next" at bounding box center [281, 10] width 25 height 12
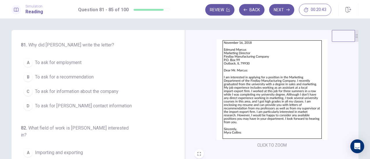
scroll to position [16, 0]
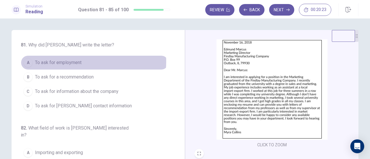
click at [74, 62] on span "To ask for employment" at bounding box center [58, 62] width 47 height 7
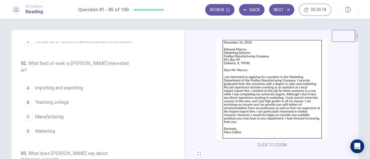
scroll to position [65, 0]
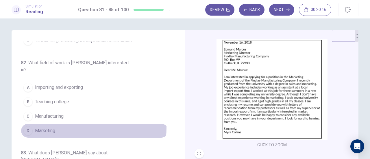
click at [50, 128] on span "Marketing" at bounding box center [45, 131] width 20 height 7
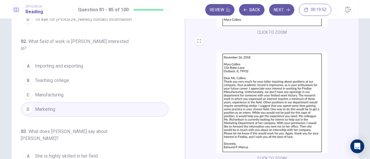
scroll to position [43, 0]
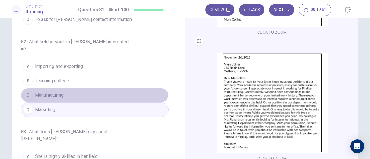
click at [101, 93] on button "C Manufacturing" at bounding box center [95, 95] width 148 height 14
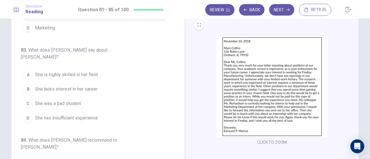
scroll to position [109, 0]
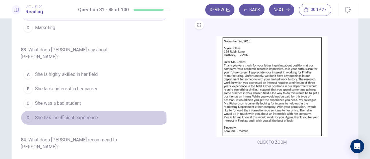
click at [84, 115] on span "She has insufficient experience" at bounding box center [66, 118] width 63 height 7
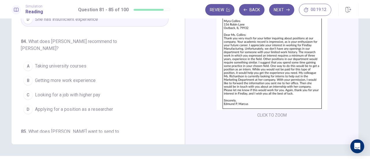
scroll to position [183, 0]
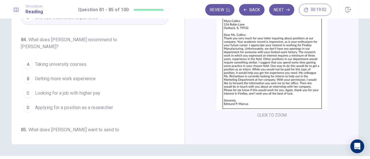
click at [87, 76] on span "Getting more work experience" at bounding box center [65, 79] width 61 height 7
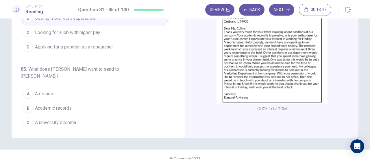
scroll to position [93, 0]
click at [75, 134] on span "Letters of recommendation" at bounding box center [62, 137] width 55 height 7
click at [286, 10] on button "Next" at bounding box center [281, 10] width 25 height 12
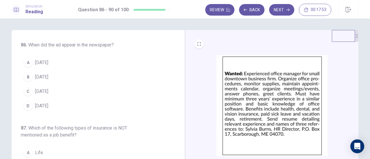
scroll to position [0, 0]
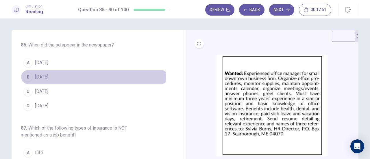
click at [35, 75] on span "[DATE]" at bounding box center [41, 77] width 13 height 7
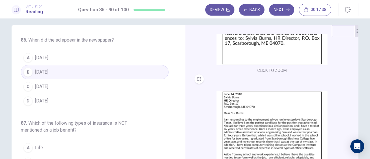
scroll to position [1, 0]
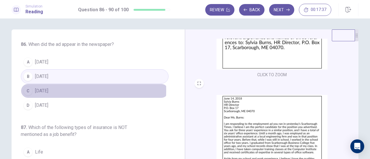
click at [56, 90] on button "C [DATE]" at bounding box center [95, 91] width 148 height 14
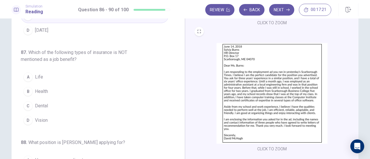
scroll to position [0, 0]
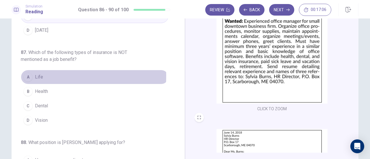
click at [38, 76] on span "Life" at bounding box center [39, 77] width 8 height 7
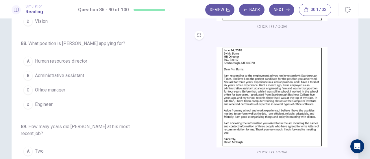
scroll to position [86, 0]
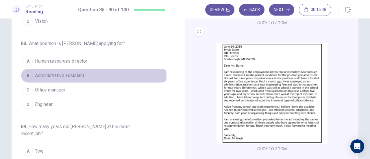
click at [84, 76] on button "B Administrative assistant" at bounding box center [95, 76] width 148 height 14
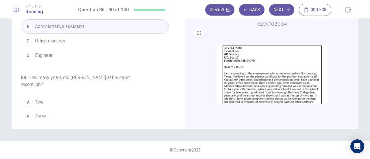
scroll to position [57, 0]
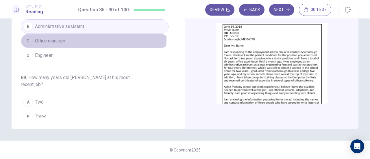
click at [86, 37] on button "C Office manager" at bounding box center [95, 41] width 148 height 14
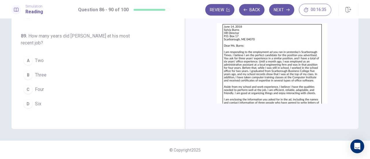
scroll to position [164, 0]
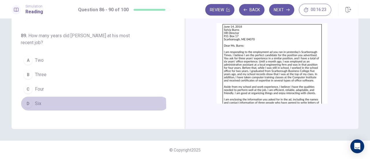
click at [35, 104] on span "Six" at bounding box center [38, 103] width 6 height 7
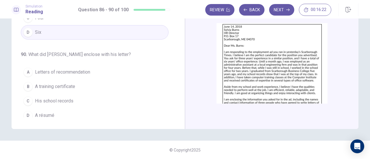
scroll to position [237, 0]
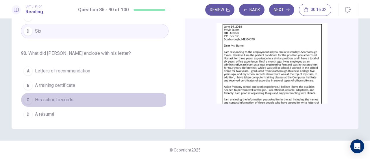
click at [71, 98] on span "His school records" at bounding box center [54, 100] width 38 height 7
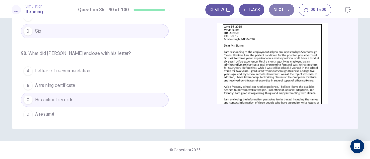
click at [278, 11] on button "Next" at bounding box center [281, 10] width 25 height 12
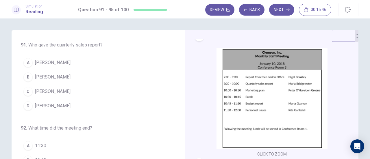
scroll to position [8, 0]
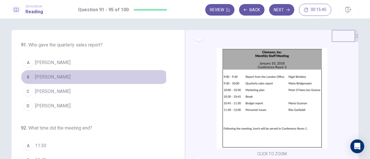
click at [65, 79] on span "[PERSON_NAME]" at bounding box center [53, 77] width 36 height 7
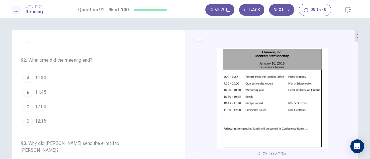
scroll to position [68, 0]
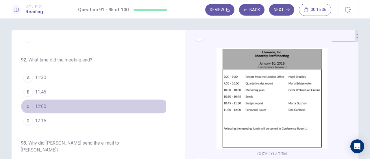
click at [42, 106] on span "12:00" at bounding box center [40, 106] width 11 height 7
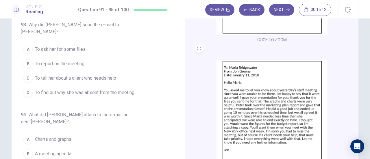
scroll to position [151, 0]
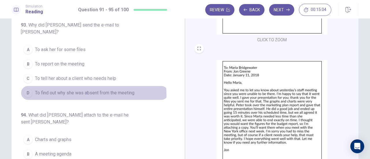
click at [75, 90] on span "To find out why she was absent from the meeting" at bounding box center [85, 93] width 100 height 7
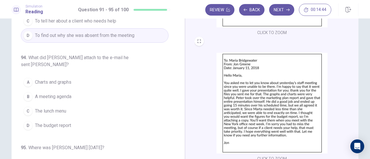
scroll to position [43, 0]
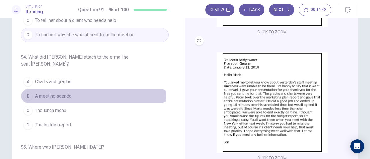
click at [73, 89] on button "B A meeting agenda" at bounding box center [95, 96] width 148 height 14
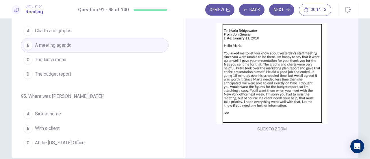
scroll to position [73, 0]
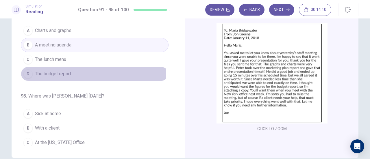
click at [52, 71] on span "The budget report" at bounding box center [53, 74] width 36 height 7
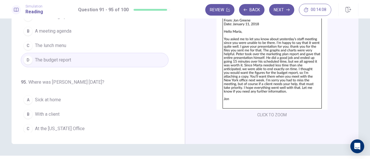
scroll to position [87, 0]
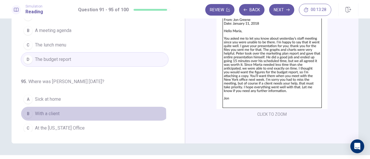
click at [58, 111] on span "With a client" at bounding box center [47, 114] width 25 height 7
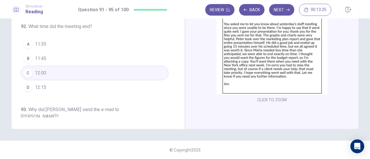
scroll to position [0, 0]
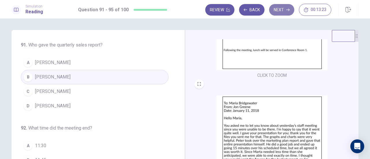
click at [282, 14] on button "Next" at bounding box center [281, 10] width 25 height 12
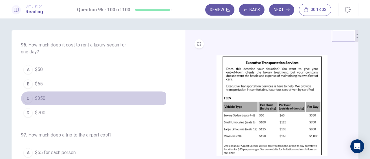
click at [47, 96] on button "C $350" at bounding box center [95, 98] width 148 height 14
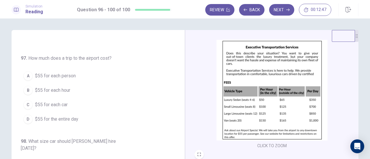
scroll to position [17, 0]
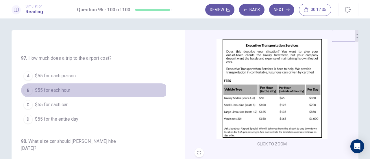
click at [59, 91] on span "$55 for each hour" at bounding box center [52, 90] width 35 height 7
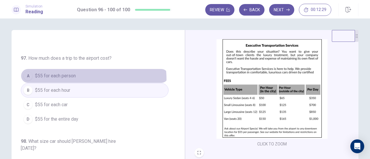
click at [78, 78] on button "A $55 for each person" at bounding box center [95, 76] width 148 height 14
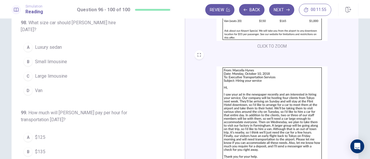
scroll to position [30, 0]
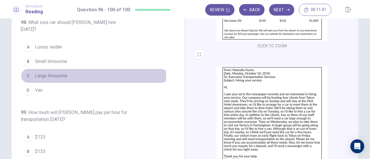
click at [47, 73] on span "Large limousine" at bounding box center [51, 76] width 32 height 7
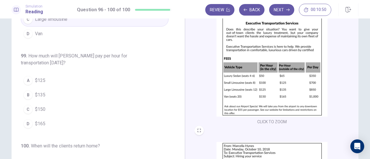
scroll to position [197, 0]
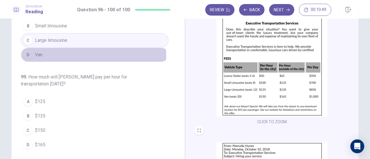
click at [45, 48] on button "D Van" at bounding box center [95, 55] width 148 height 14
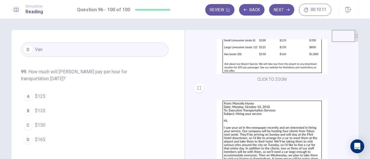
scroll to position [86, 0]
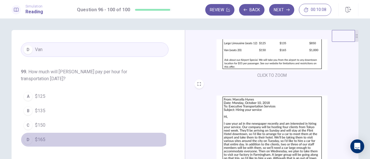
click at [39, 137] on span "$165" at bounding box center [40, 140] width 10 height 7
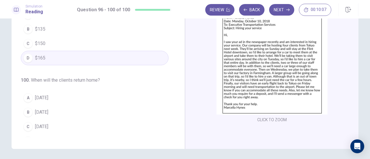
scroll to position [84, 0]
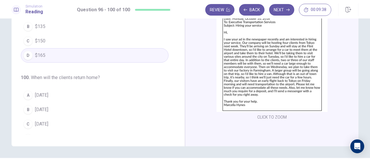
click at [44, 135] on span "[DATE]" at bounding box center [41, 138] width 13 height 7
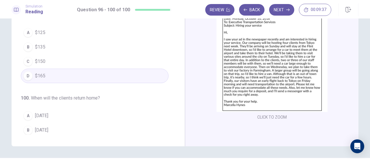
scroll to position [216, 0]
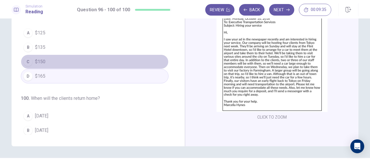
click at [122, 55] on button "C $150" at bounding box center [95, 62] width 148 height 14
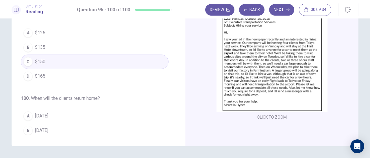
scroll to position [0, 0]
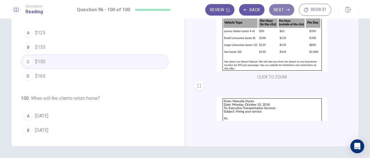
click at [285, 12] on button "Next" at bounding box center [281, 10] width 25 height 12
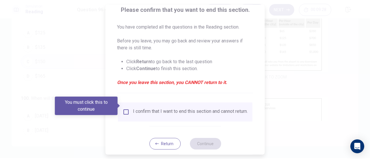
scroll to position [56, 0]
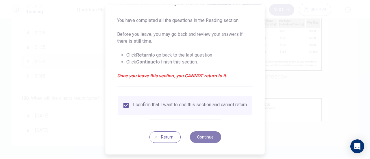
click at [207, 135] on button "Continue" at bounding box center [205, 138] width 31 height 12
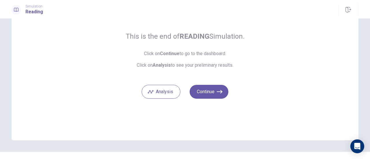
scroll to position [39, 0]
click at [222, 91] on button "Continue" at bounding box center [209, 93] width 39 height 14
